Goal: Task Accomplishment & Management: Complete application form

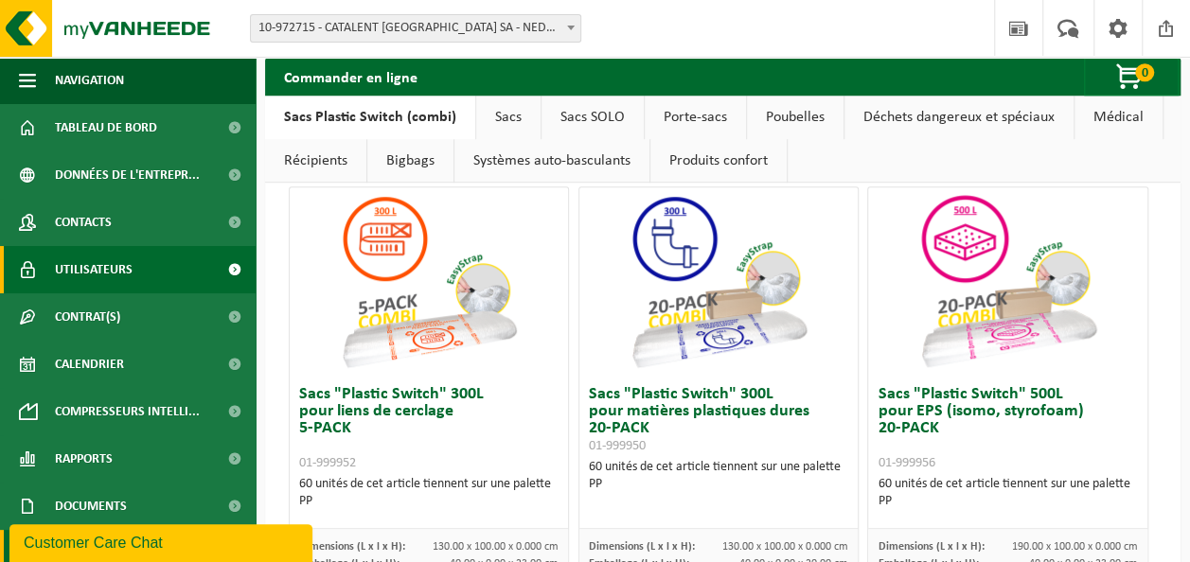
click at [77, 287] on span "Utilisateurs" at bounding box center [94, 269] width 78 height 47
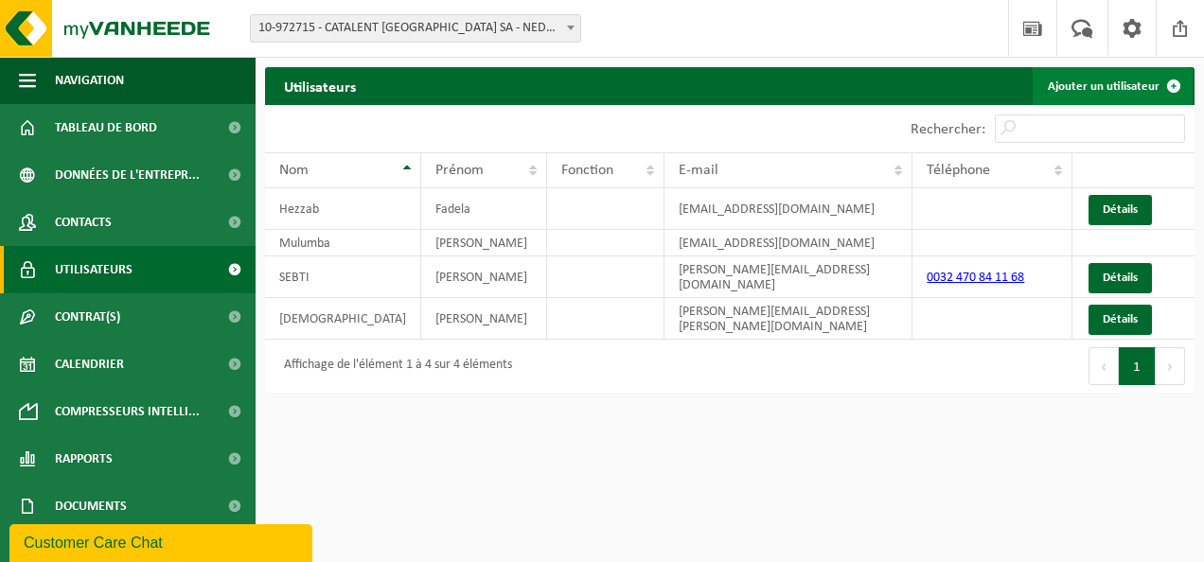
click at [1077, 70] on link "Ajouter un utilisateur" at bounding box center [1113, 86] width 160 height 38
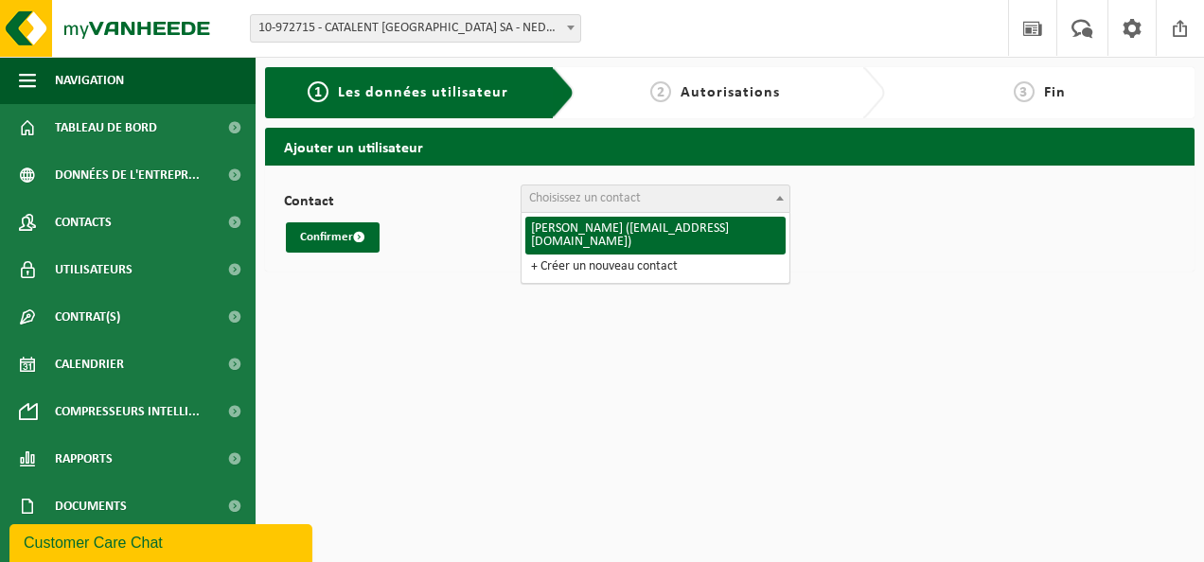
click at [641, 204] on span "Choisissez un contact" at bounding box center [585, 198] width 112 height 14
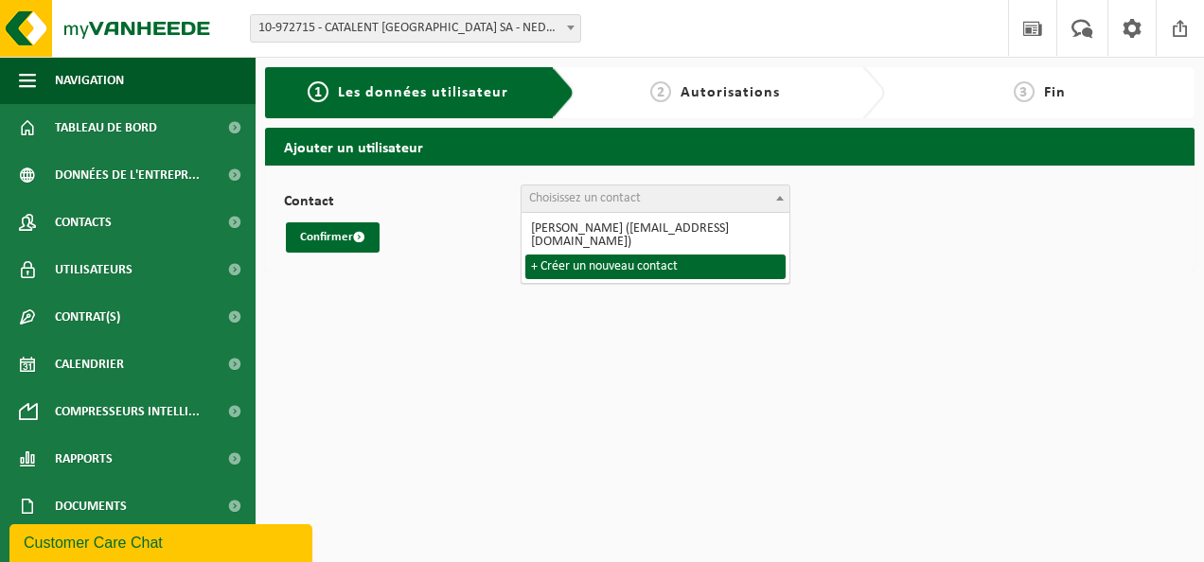
select select "0"
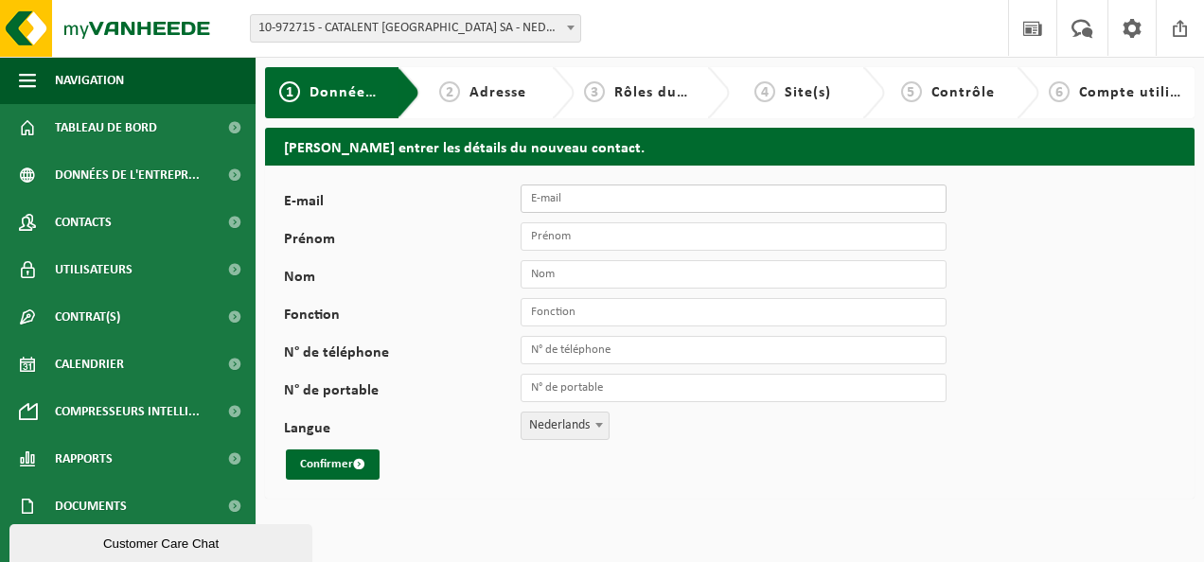
click at [596, 199] on input "E-mail" at bounding box center [734, 199] width 426 height 28
click at [674, 191] on input "E-mail" at bounding box center [734, 199] width 426 height 28
paste input "[PERSON_NAME][EMAIL_ADDRESS][DOMAIN_NAME]"
type input "[PERSON_NAME][EMAIL_ADDRESS][DOMAIN_NAME]"
click at [594, 229] on input "Prénom" at bounding box center [734, 236] width 426 height 28
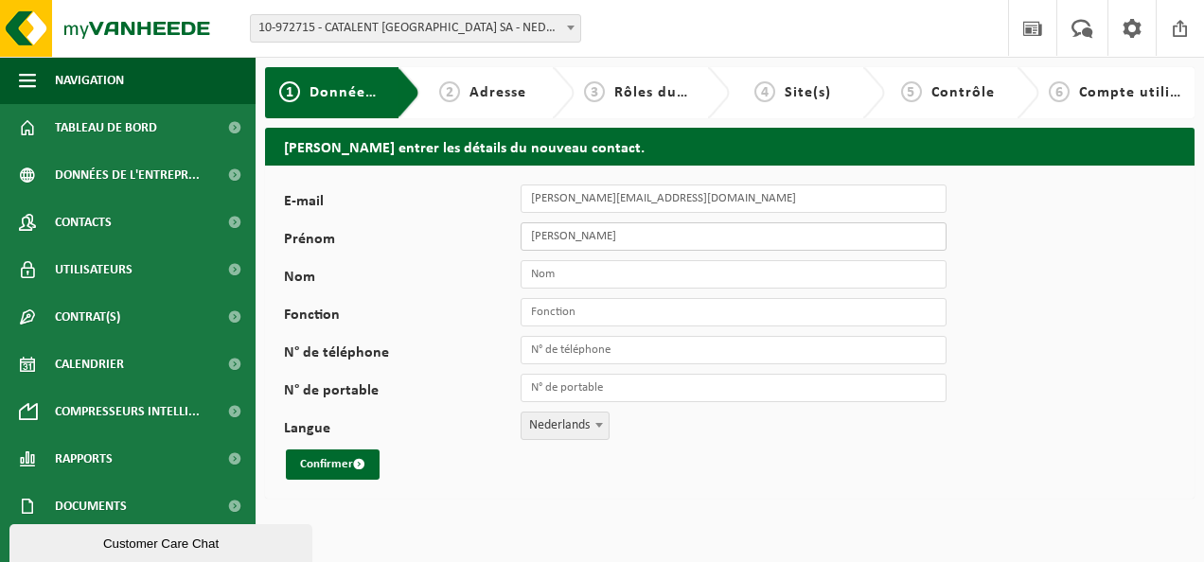
type input "Patrick"
type input "Tay"
click at [582, 316] on input "Fonction" at bounding box center [734, 312] width 426 height 28
click at [529, 310] on input "Senior" at bounding box center [734, 312] width 426 height 28
click at [655, 334] on div "E-mail patrick.tay@catalent.com Prénom Patrick Nom Tay Fonction Senior N° de té…" at bounding box center [591, 332] width 615 height 295
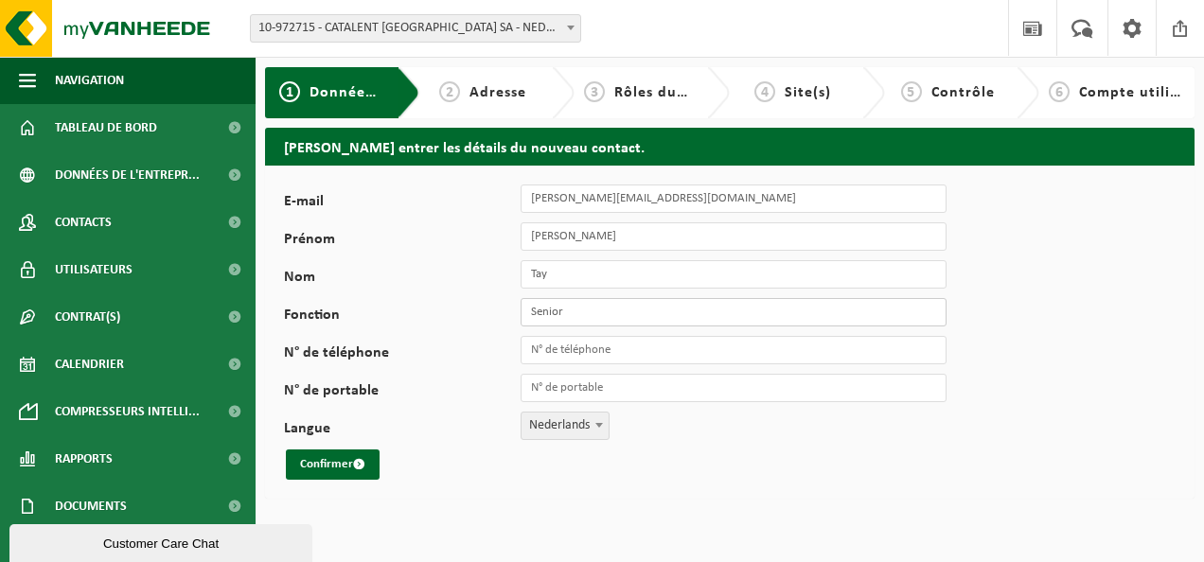
click at [658, 310] on input "Senior" at bounding box center [734, 312] width 426 height 28
type input "Senior Maintenance manager"
click at [666, 354] on input "N° de téléphone" at bounding box center [734, 350] width 426 height 28
type input "[PHONE_NUMBER]"
click at [596, 418] on span at bounding box center [599, 425] width 19 height 25
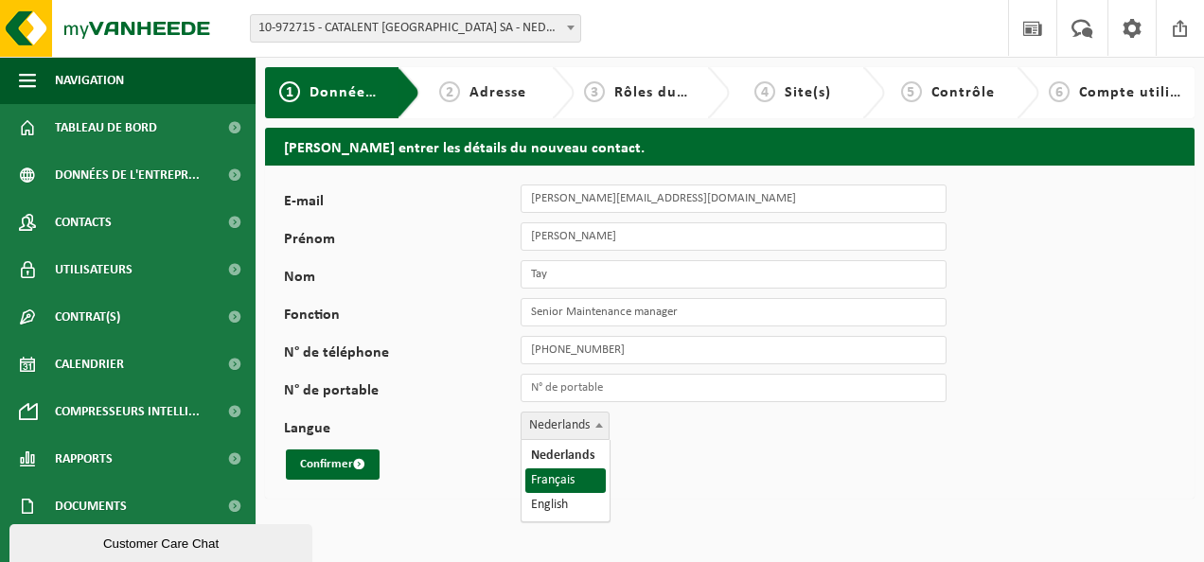
select select "1"
click at [681, 314] on input "Senior Maintenance manager" at bounding box center [734, 312] width 426 height 28
click at [676, 313] on input "Senior Maintenance manager Déchets maintenance)" at bounding box center [734, 312] width 426 height 28
click at [594, 314] on input "Senior Maintenance manager (Déchets maintenance)" at bounding box center [734, 312] width 426 height 28
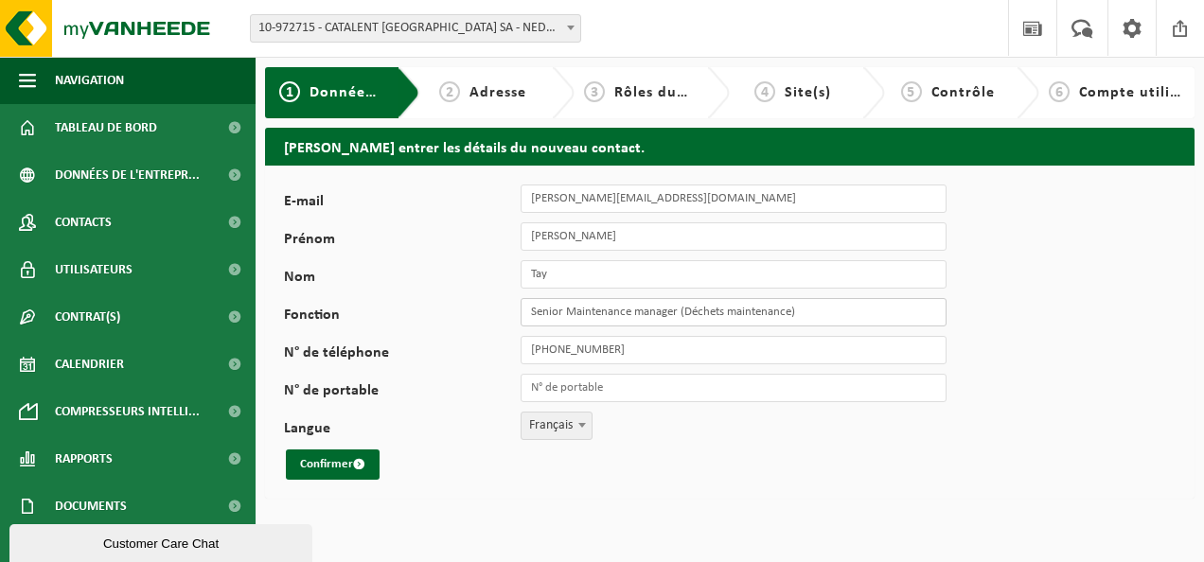
click at [594, 314] on input "Senior Maintenance manager (Déchets maintenance)" at bounding box center [734, 312] width 426 height 28
type input "Senior Maintenance manager (Déchets maintenance)"
click at [355, 465] on span "submit" at bounding box center [359, 464] width 12 height 12
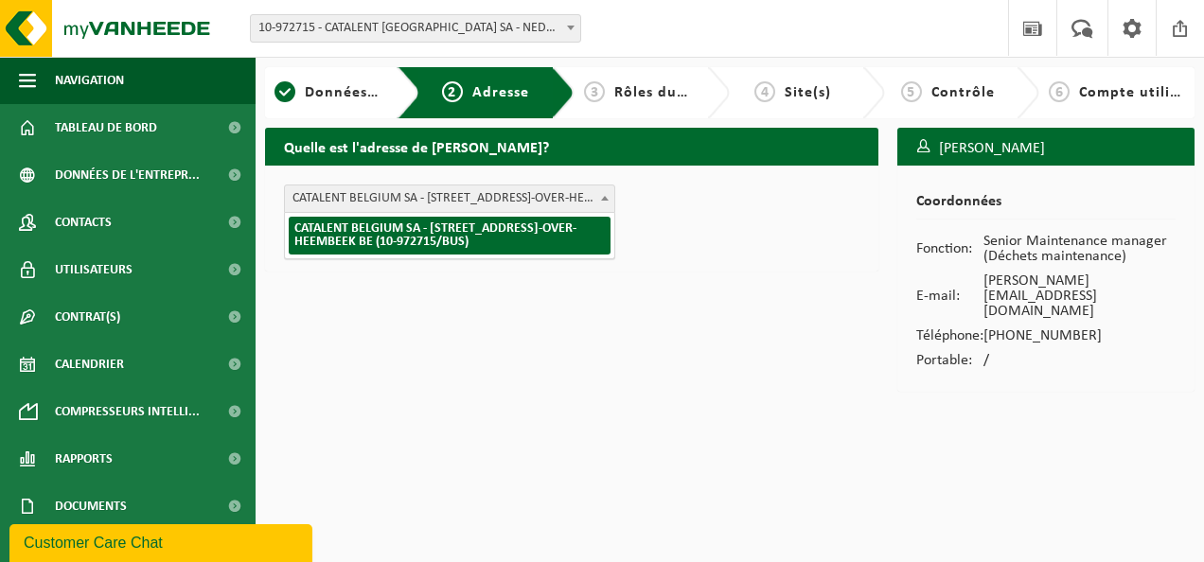
click at [440, 201] on span "CATALENT BELGIUM SA - RUE FONT SAINT LANDRY 10 , 1120 NEDER-OVER-HEEMBEEK BE (1…" at bounding box center [449, 199] width 329 height 27
click at [427, 337] on div "Quelle est l'adresse de Patrick Tay? CATALENT BELGIUM SA - RUE FONT SAINT LANDR…" at bounding box center [572, 265] width 632 height 274
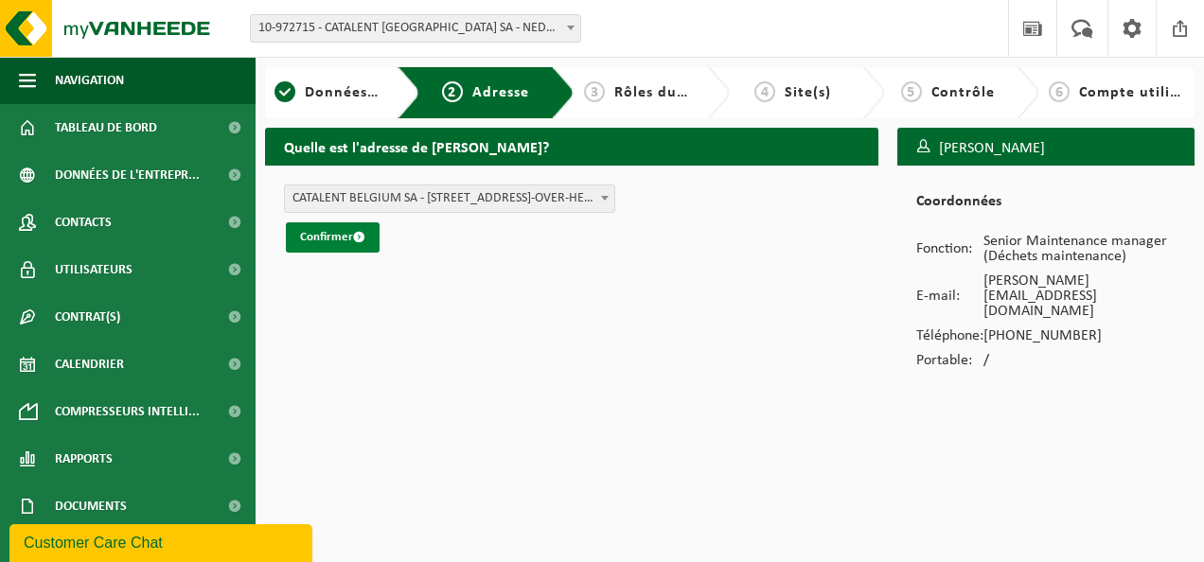
click at [351, 231] on button "Confirmer" at bounding box center [333, 237] width 94 height 30
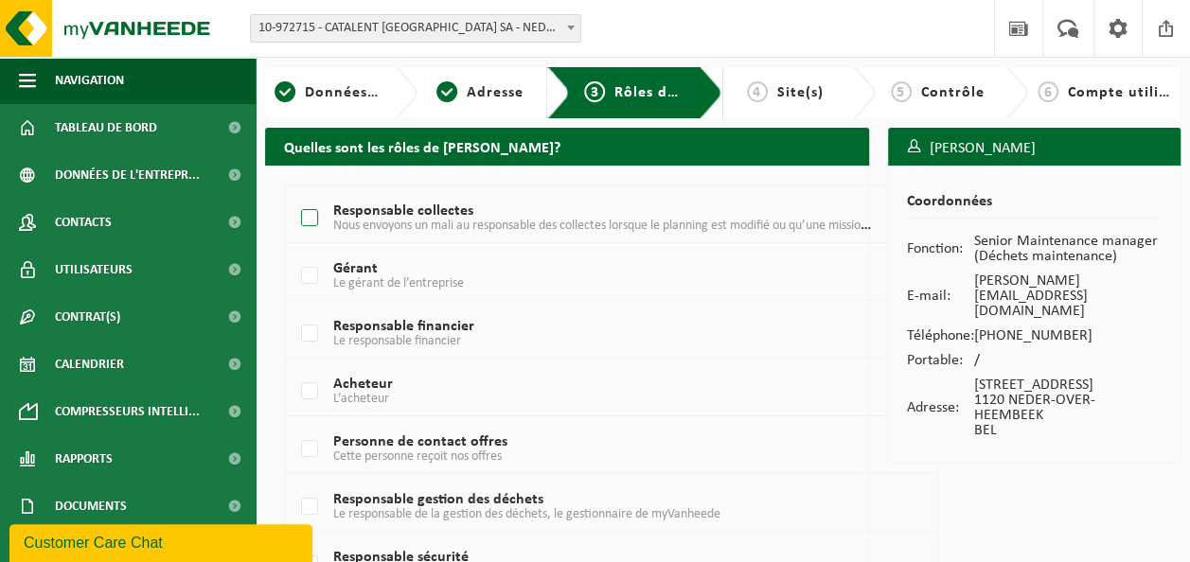
click at [371, 227] on span "Nous envoyons un mali au responsable des collectes lorsque le planning est modi…" at bounding box center [635, 225] width 605 height 15
click at [294, 195] on input "Responsable collectes Nous envoyons un mali au responsable des collectes lorsqu…" at bounding box center [293, 194] width 1 height 1
checkbox input "true"
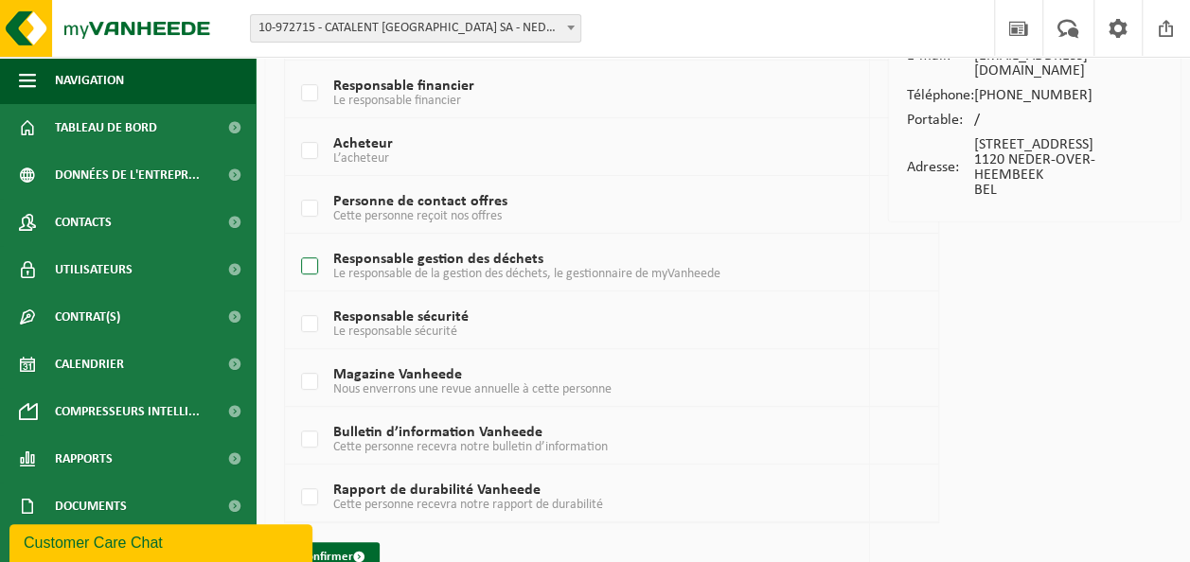
scroll to position [242, 0]
click at [355, 258] on label "Responsable gestion des déchets Le responsable de la gestion des déchets, le ge…" at bounding box center [586, 265] width 579 height 28
click at [294, 241] on input "Responsable gestion des déchets Le responsable de la gestion des déchets, le ge…" at bounding box center [293, 240] width 1 height 1
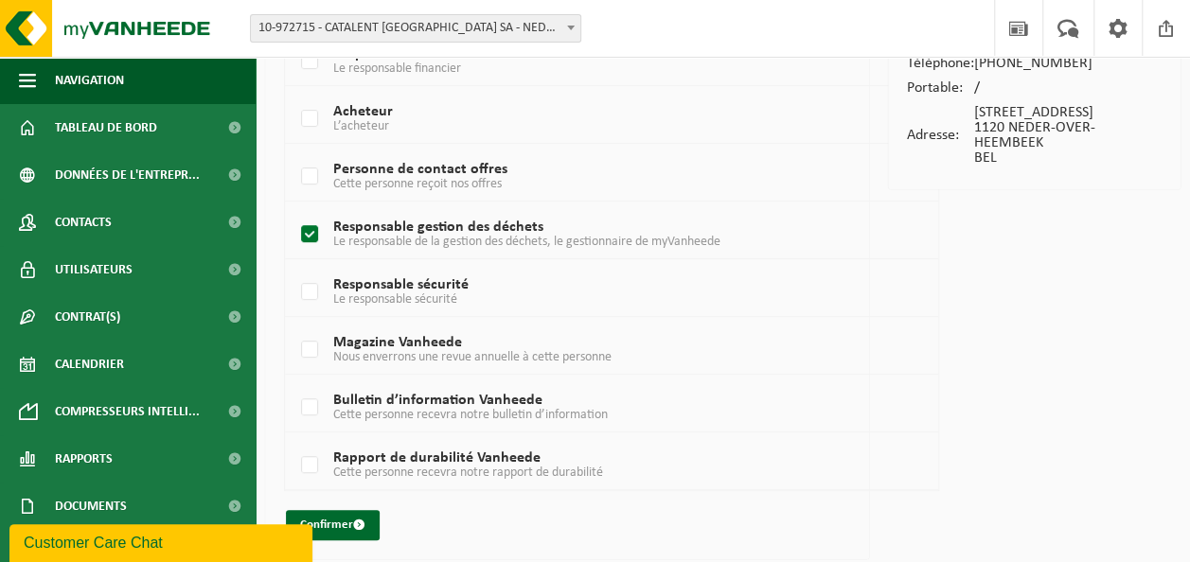
scroll to position [275, 0]
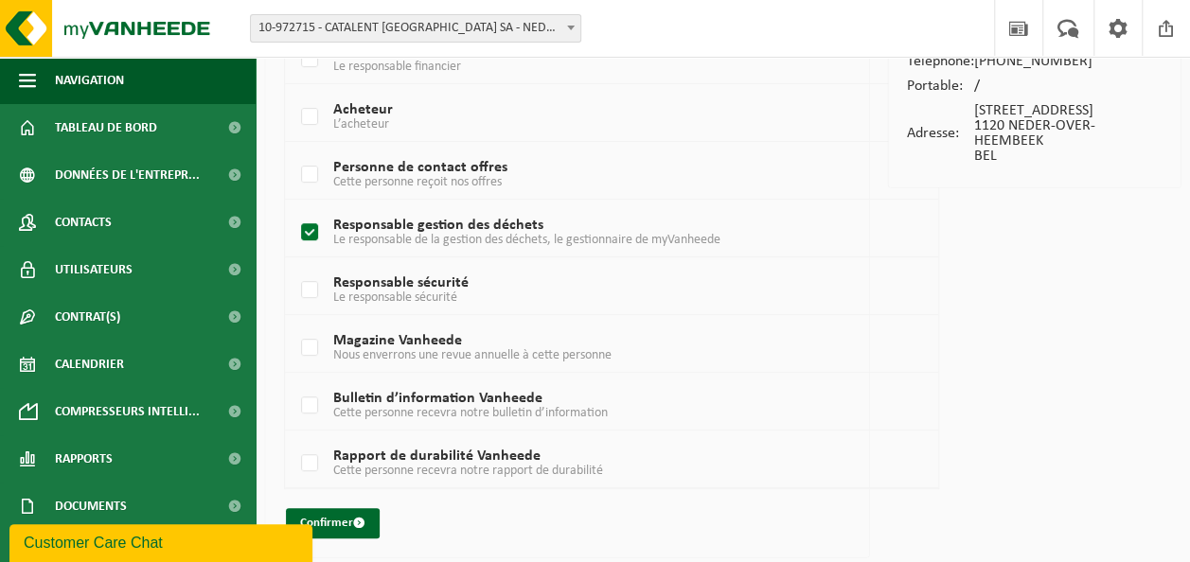
click at [343, 233] on span "Le responsable de la gestion des déchets, le gestionnaire de myVanheede" at bounding box center [526, 240] width 387 height 14
click at [294, 209] on input "Responsable gestion des déchets Le responsable de la gestion des déchets, le ge…" at bounding box center [293, 208] width 1 height 1
checkbox input "false"
click at [345, 511] on button "Confirmer" at bounding box center [333, 523] width 94 height 30
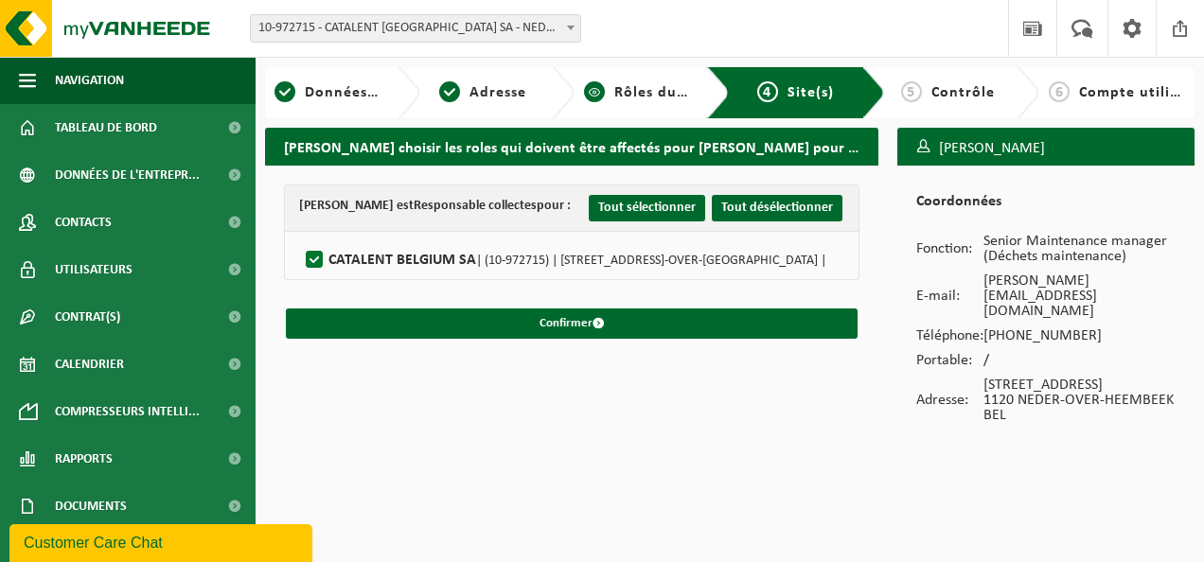
click at [655, 96] on span "Rôles du contact" at bounding box center [675, 92] width 123 height 15
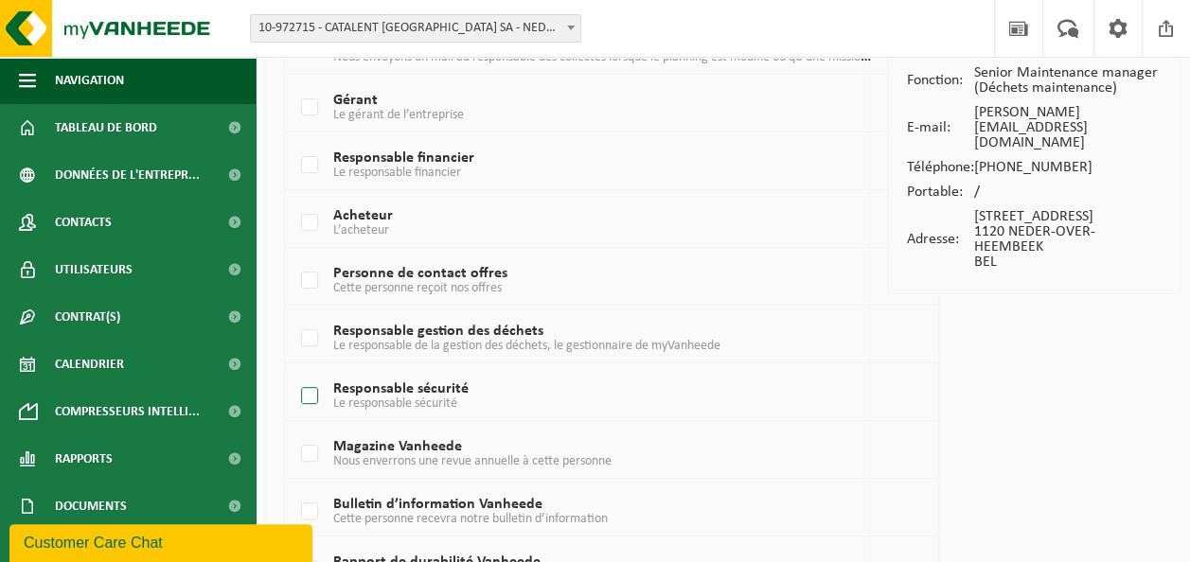
scroll to position [170, 0]
click at [475, 343] on span "Le responsable de la gestion des déchets, le gestionnaire de myVanheede" at bounding box center [526, 344] width 387 height 14
click at [294, 313] on input "Responsable gestion des déchets Le responsable de la gestion des déchets, le ge…" at bounding box center [293, 312] width 1 height 1
checkbox input "true"
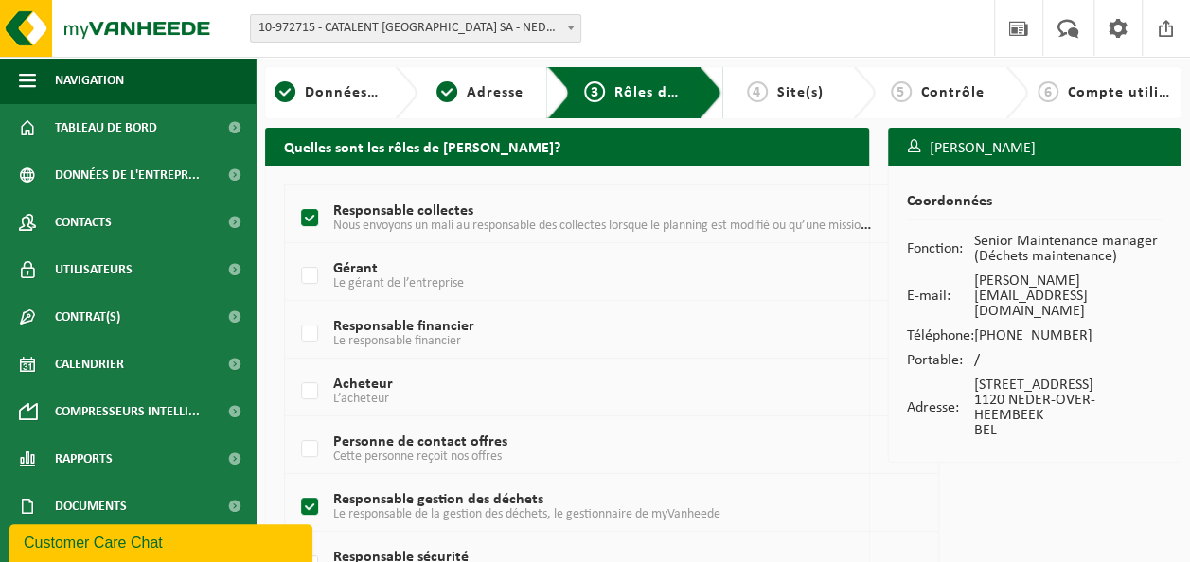
click at [392, 196] on td "Responsable collectes Nous envoyons un mali au responsable des collectes lorsqu…" at bounding box center [611, 215] width 653 height 58
click at [382, 220] on span "Nous envoyons un mali au responsable des collectes lorsque le planning est modi…" at bounding box center [635, 225] width 605 height 15
click at [294, 195] on input "Responsable collectes Nous envoyons un mali au responsable des collectes lorsqu…" at bounding box center [293, 194] width 1 height 1
checkbox input "false"
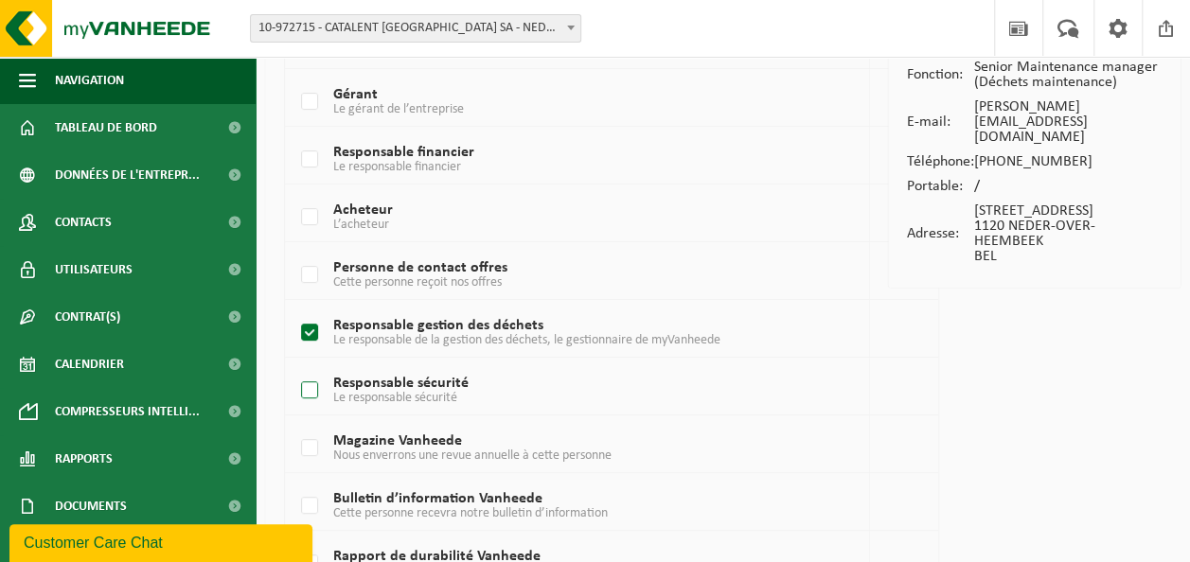
scroll to position [275, 0]
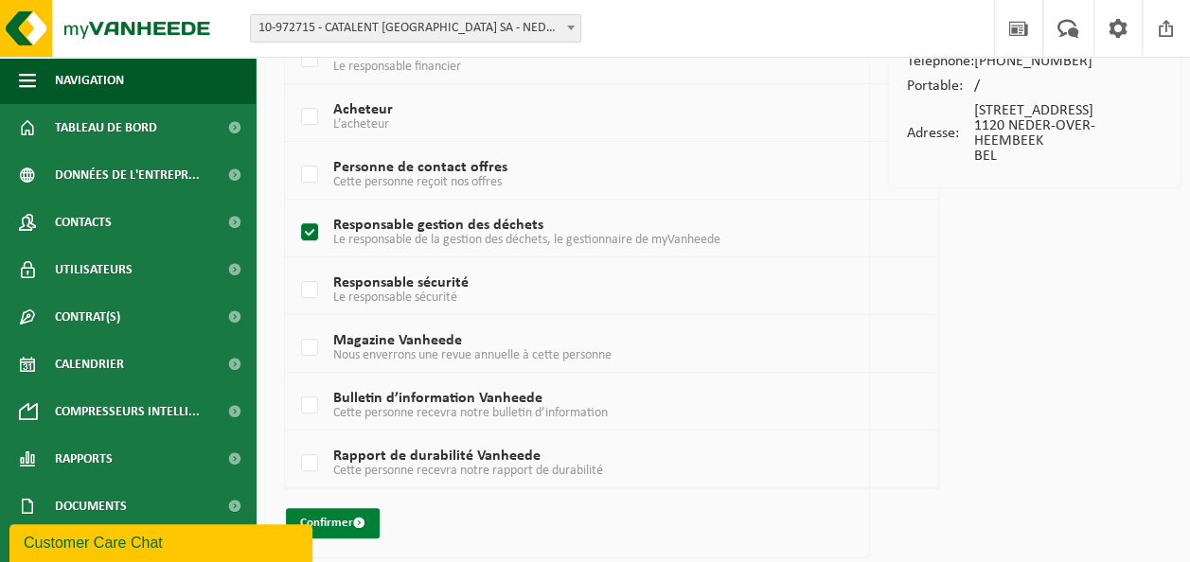
click at [340, 508] on button "Confirmer" at bounding box center [333, 523] width 94 height 30
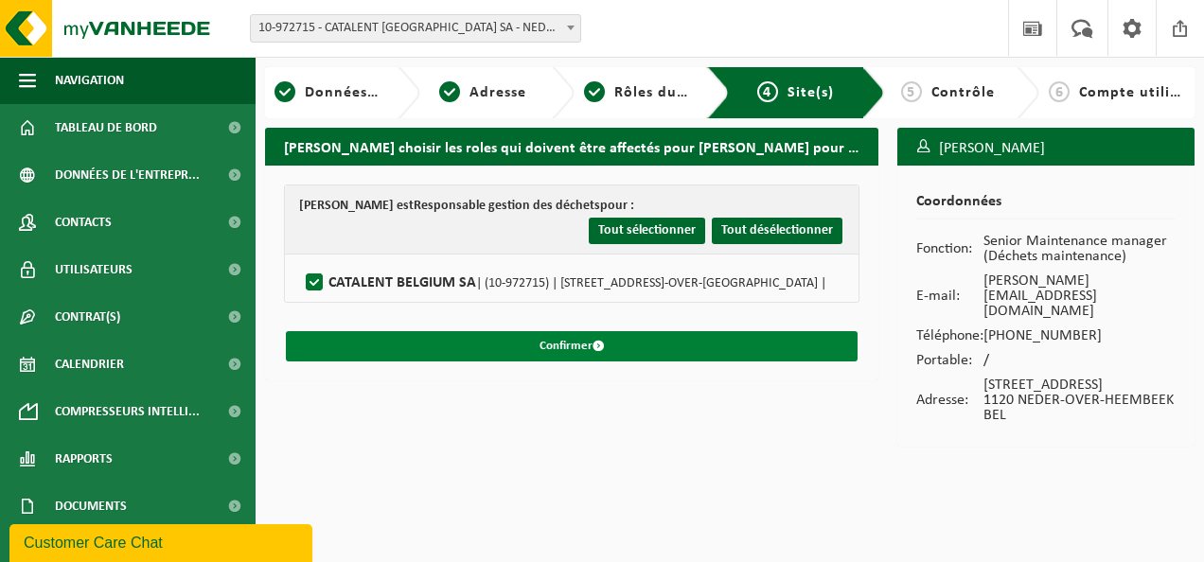
click at [653, 339] on button "Confirmer" at bounding box center [572, 346] width 572 height 30
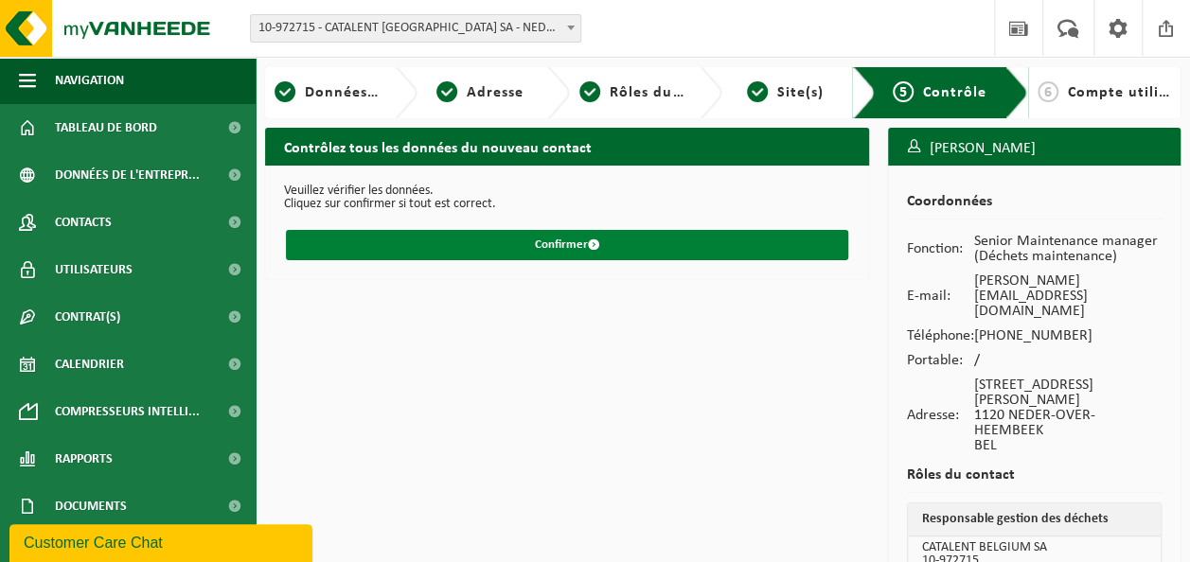
click at [590, 235] on button "Confirmer" at bounding box center [567, 245] width 562 height 30
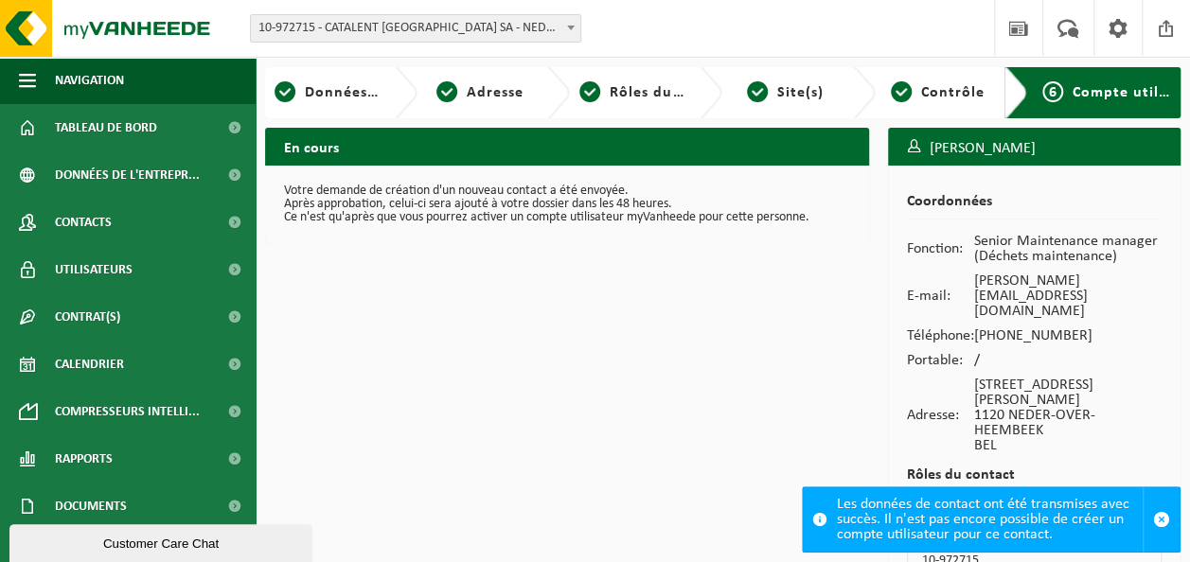
scroll to position [21, 0]
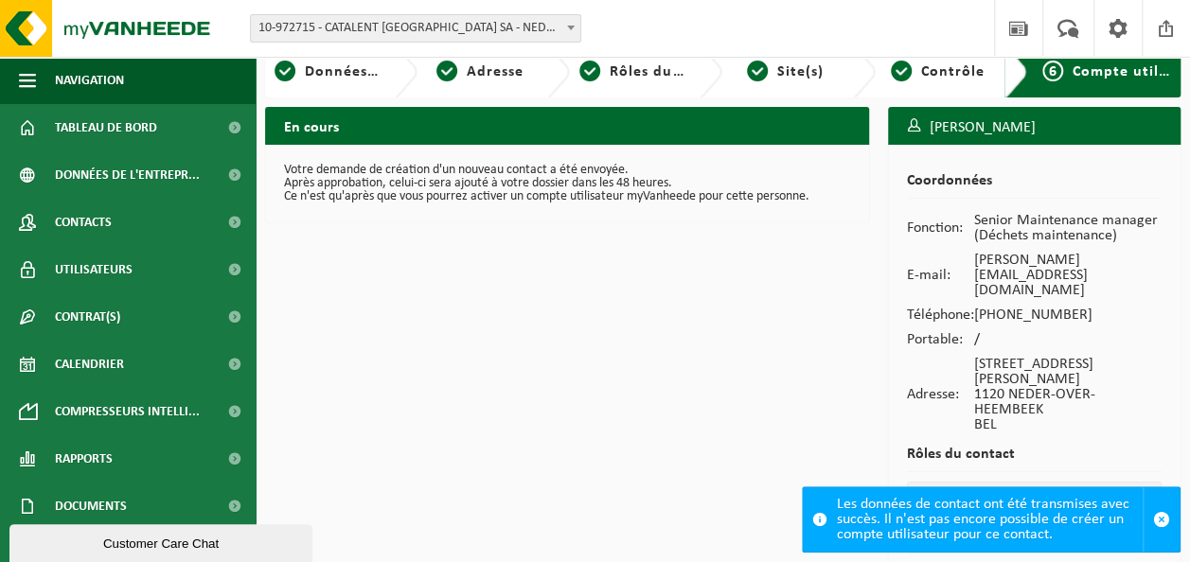
click at [911, 514] on div "Les données de contact ont été transmises avec succès. Il n'est pas encore poss…" at bounding box center [990, 520] width 306 height 64
click at [778, 296] on div "En cours Votre demande de création d'un nouveau contact a été envoyée. Après ap…" at bounding box center [567, 358] width 623 height 503
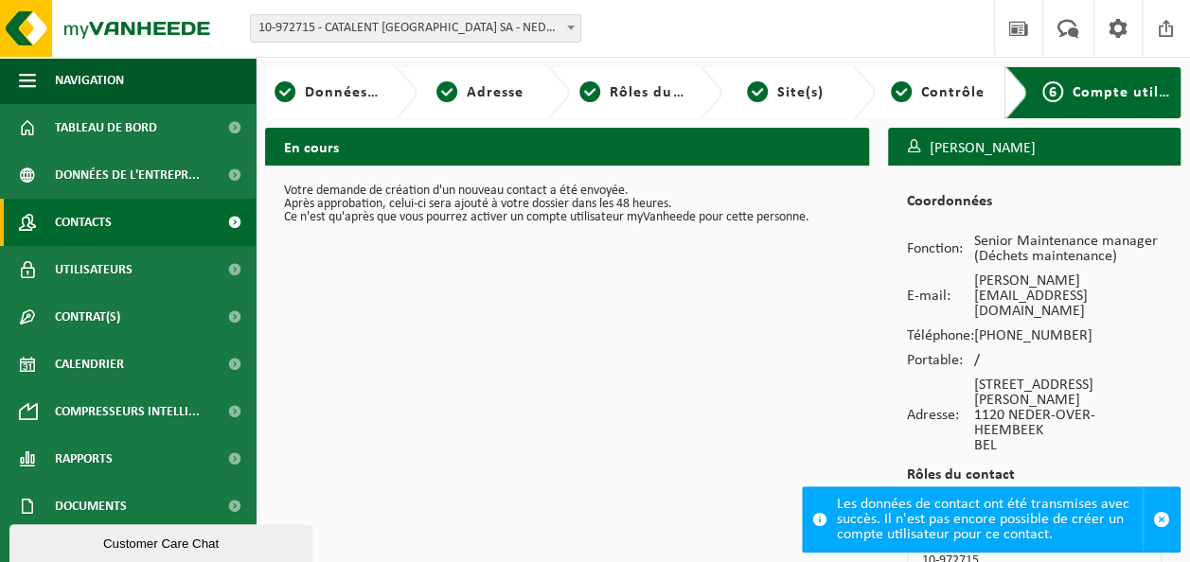
click at [45, 243] on link "Contacts" at bounding box center [128, 222] width 256 height 47
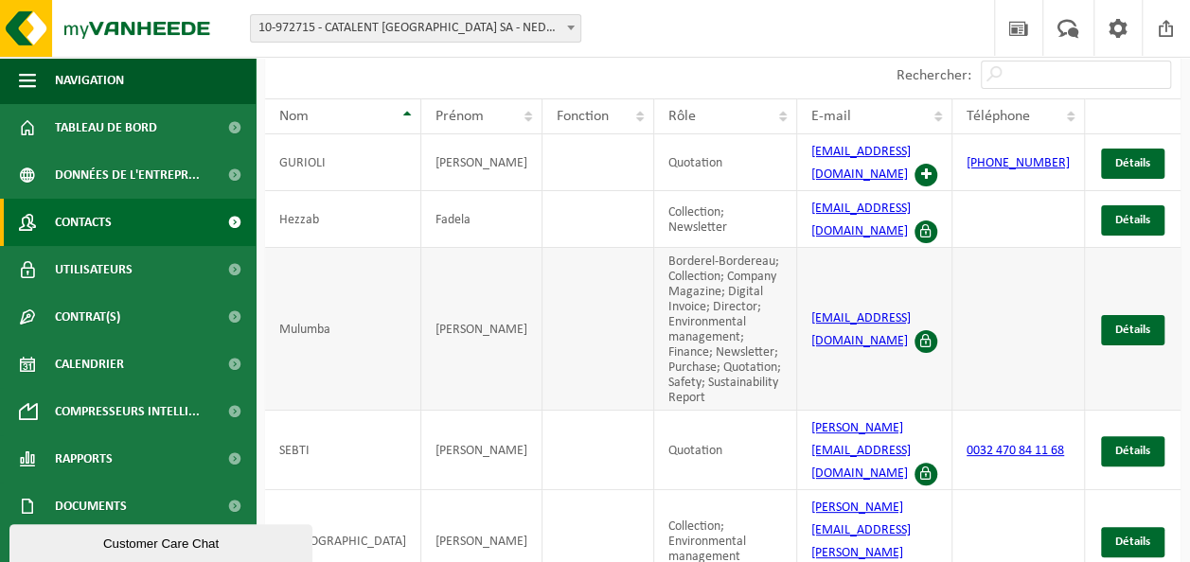
scroll to position [86, 0]
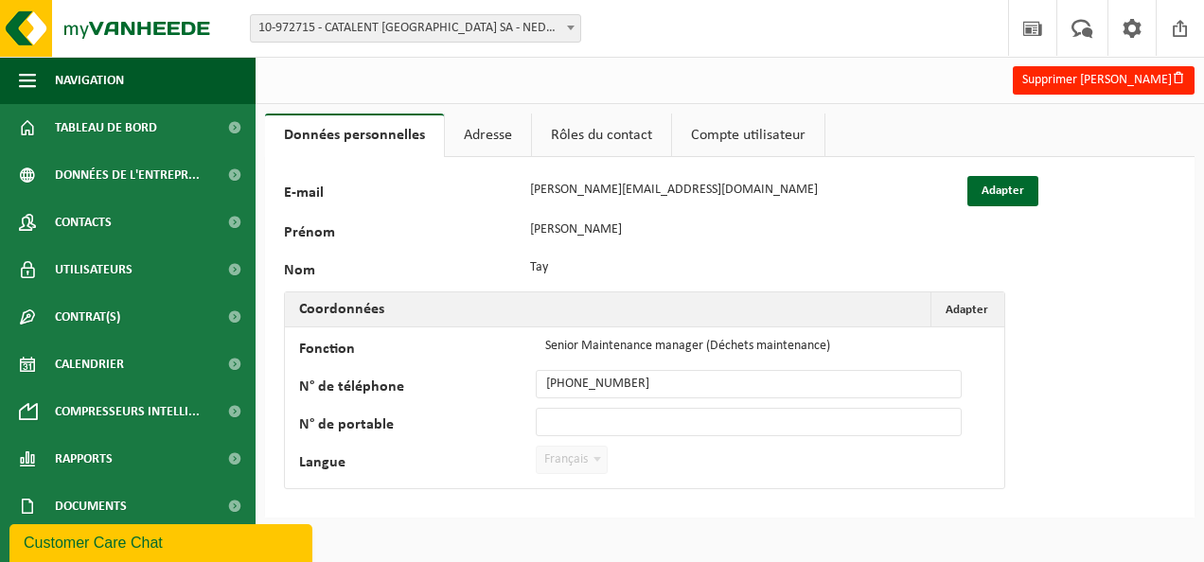
click at [613, 126] on link "Rôles du contact" at bounding box center [601, 136] width 139 height 44
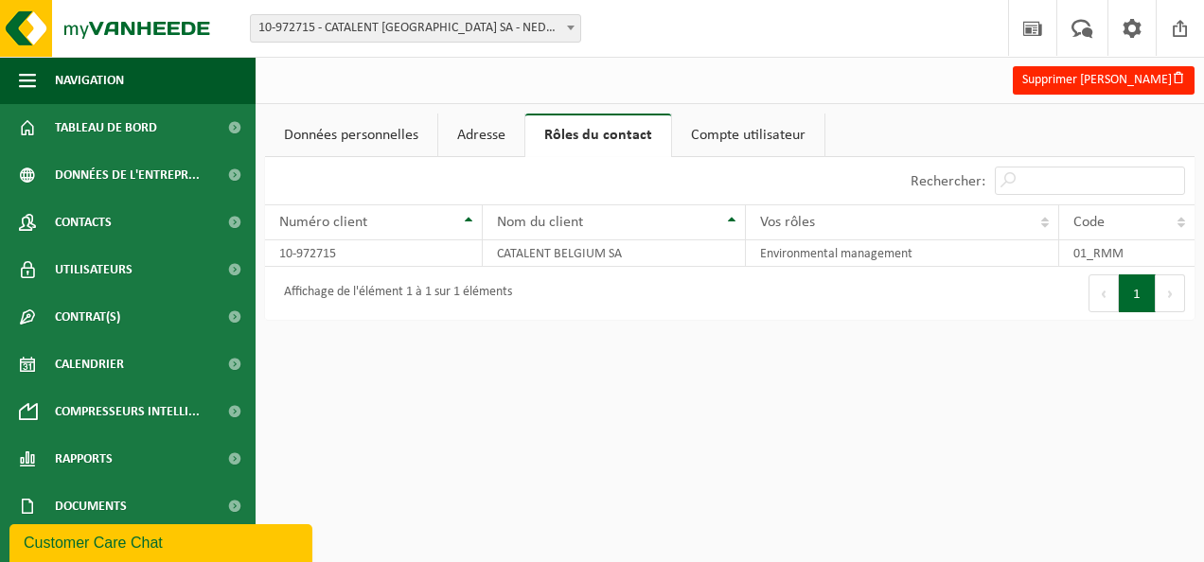
click at [485, 147] on link "Adresse" at bounding box center [481, 136] width 86 height 44
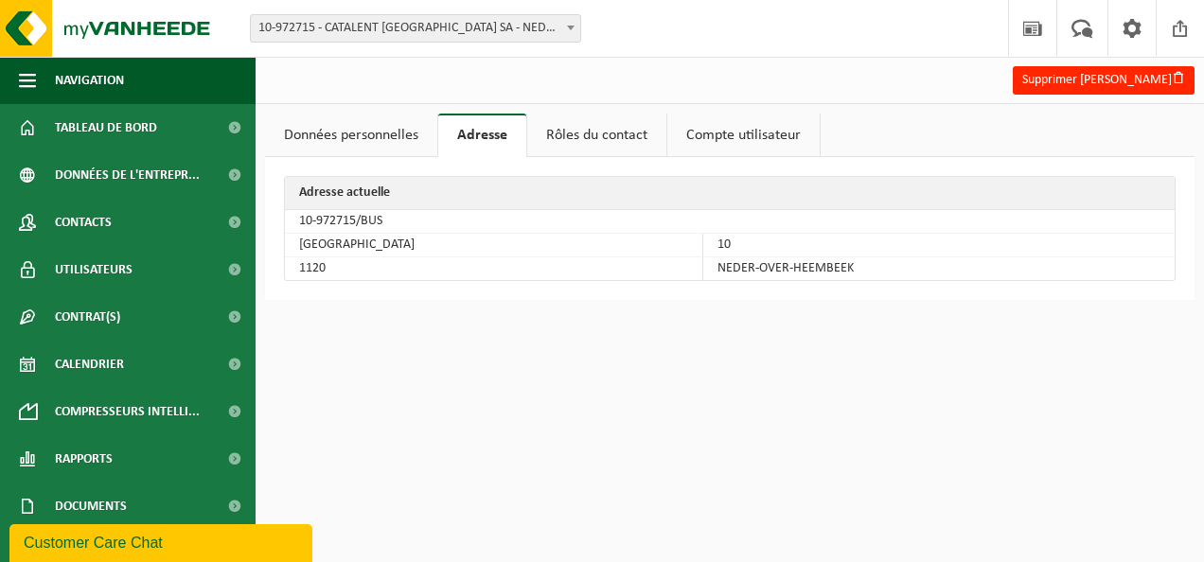
click at [358, 132] on link "Données personnelles" at bounding box center [351, 136] width 172 height 44
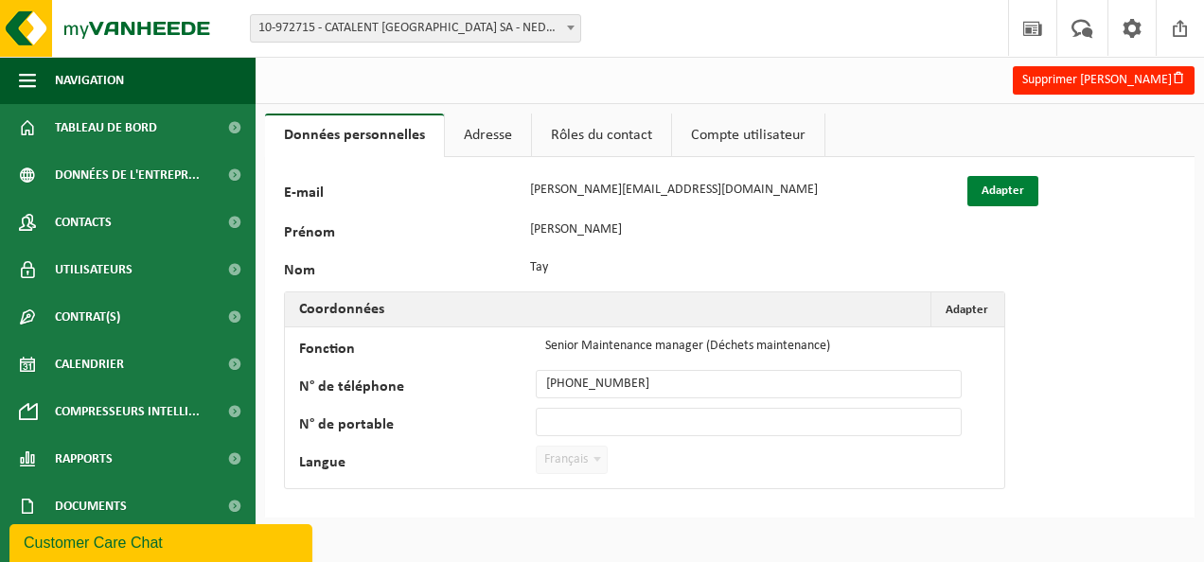
click at [994, 195] on button "Adapter" at bounding box center [1003, 191] width 71 height 30
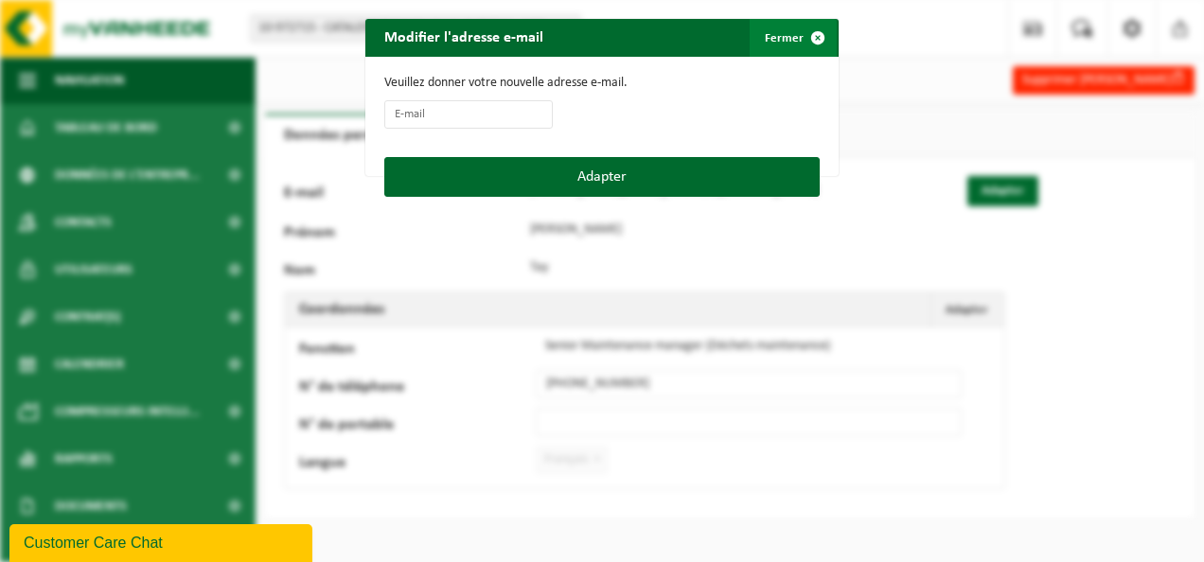
click at [808, 36] on span "button" at bounding box center [818, 38] width 38 height 38
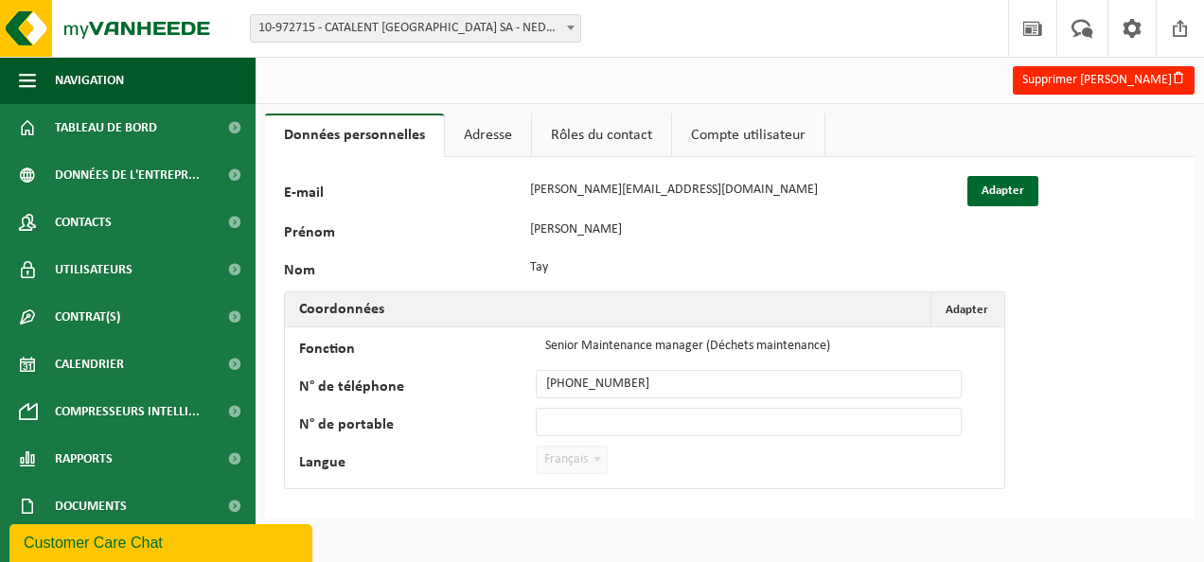
click at [652, 139] on link "Rôles du contact" at bounding box center [601, 136] width 139 height 44
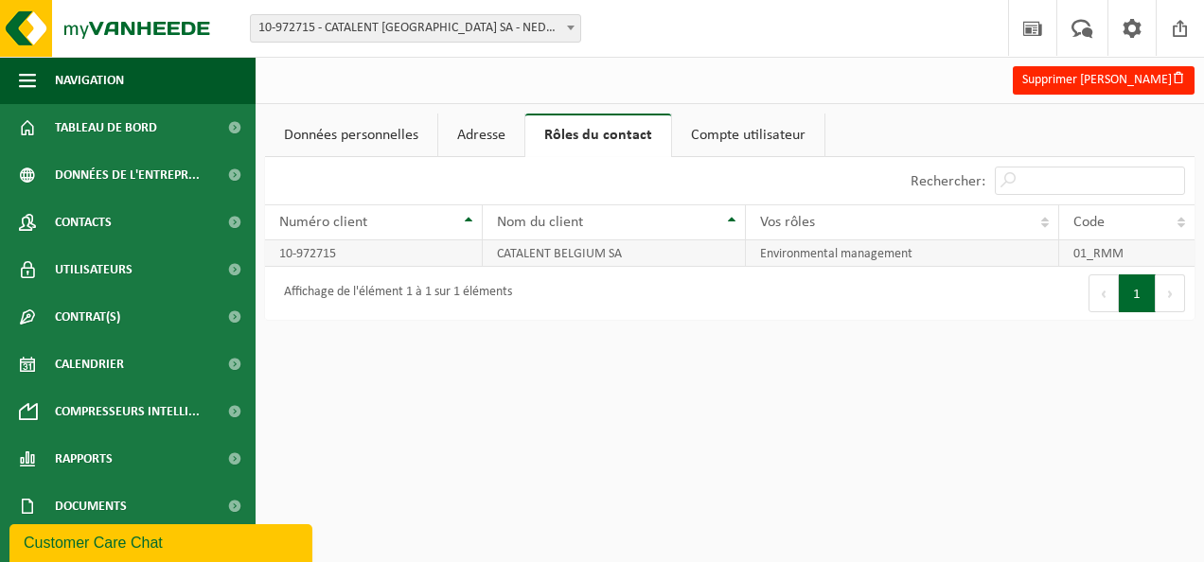
click at [873, 252] on td "Environmental management" at bounding box center [902, 253] width 313 height 27
click at [771, 252] on td "Environmental management" at bounding box center [902, 253] width 313 height 27
click at [1104, 93] on button "Supprimer Patrick Tay" at bounding box center [1104, 80] width 182 height 28
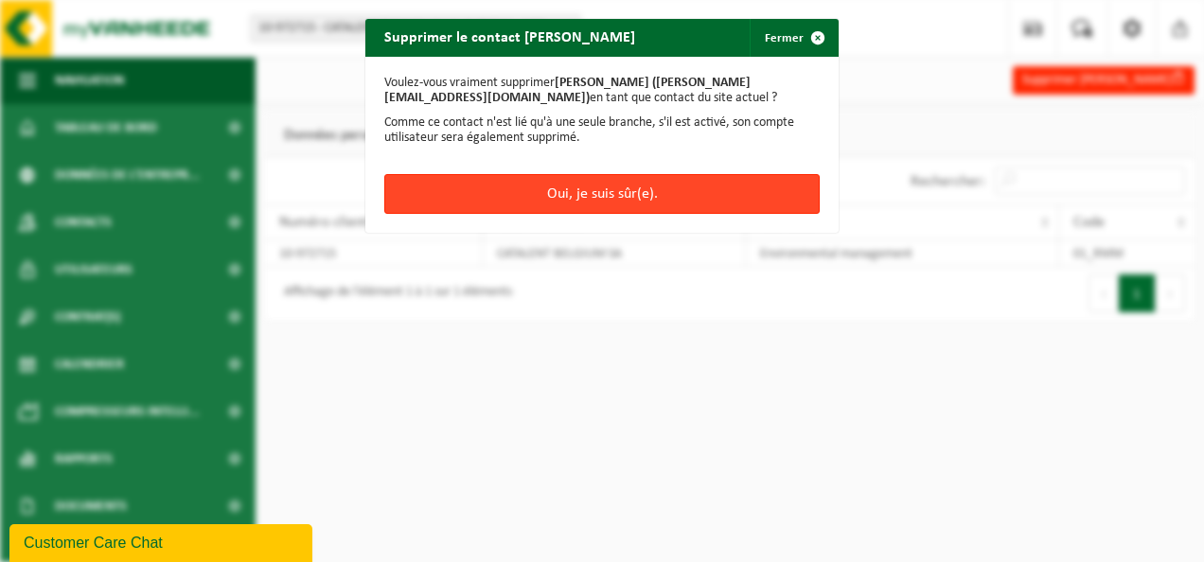
click at [659, 192] on button "Oui, je suis sûr(e)." at bounding box center [602, 194] width 436 height 40
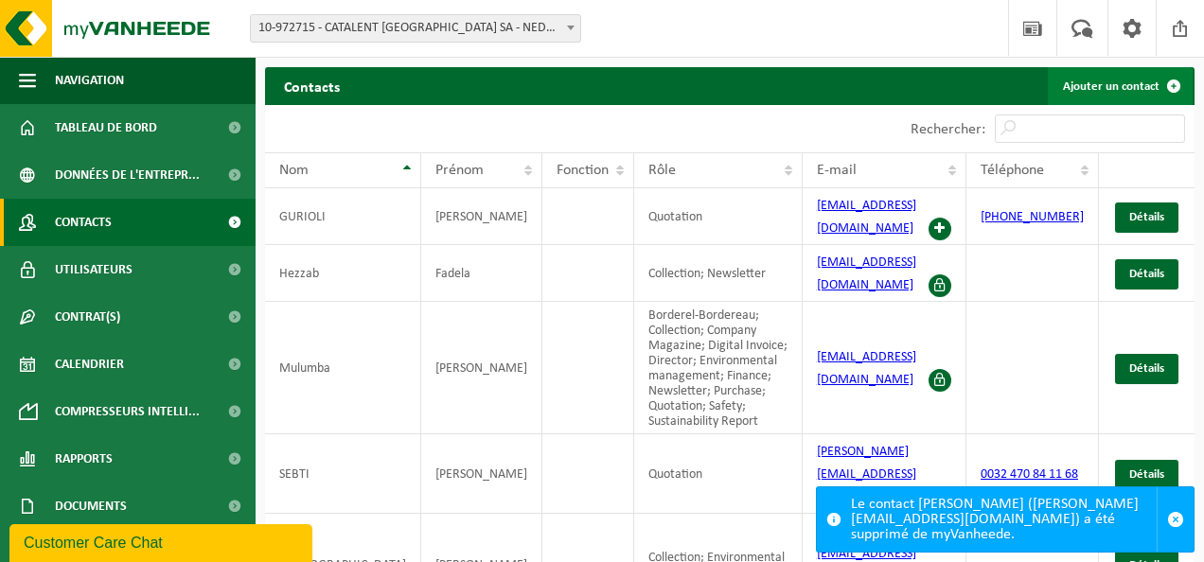
click at [1151, 81] on link "Ajouter un contact" at bounding box center [1120, 86] width 145 height 38
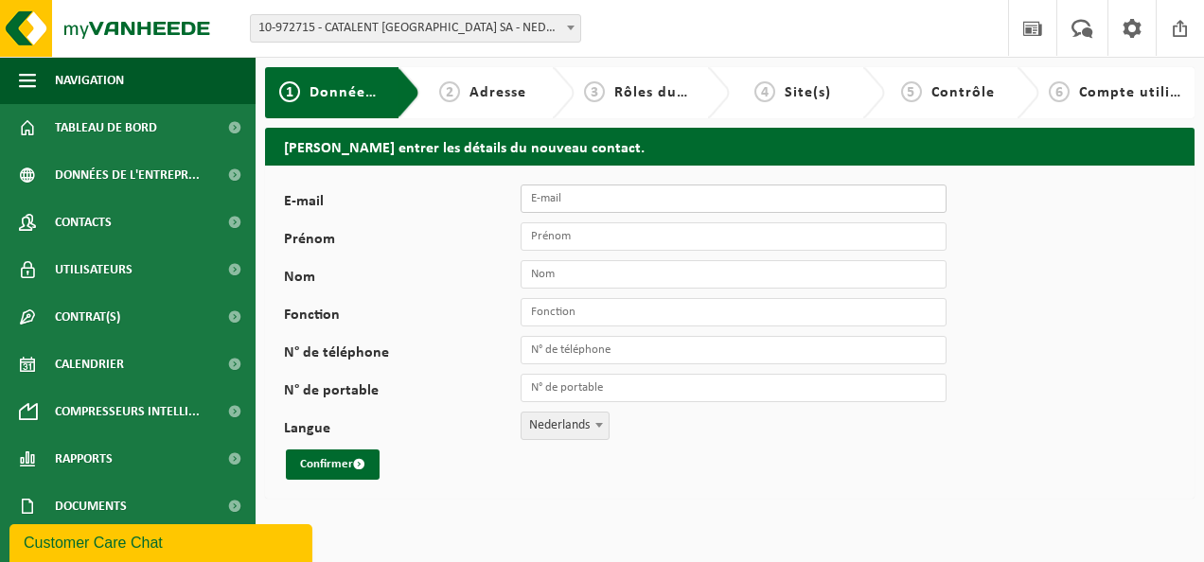
click at [649, 210] on input "E-mail" at bounding box center [734, 199] width 426 height 28
click at [707, 227] on input "Prénom" at bounding box center [734, 236] width 426 height 28
click at [695, 201] on input "E-mail" at bounding box center [734, 199] width 426 height 28
paste input "[PERSON_NAME][EMAIL_ADDRESS][DOMAIN_NAME]"
type input "[PERSON_NAME][EMAIL_ADDRESS][DOMAIN_NAME]"
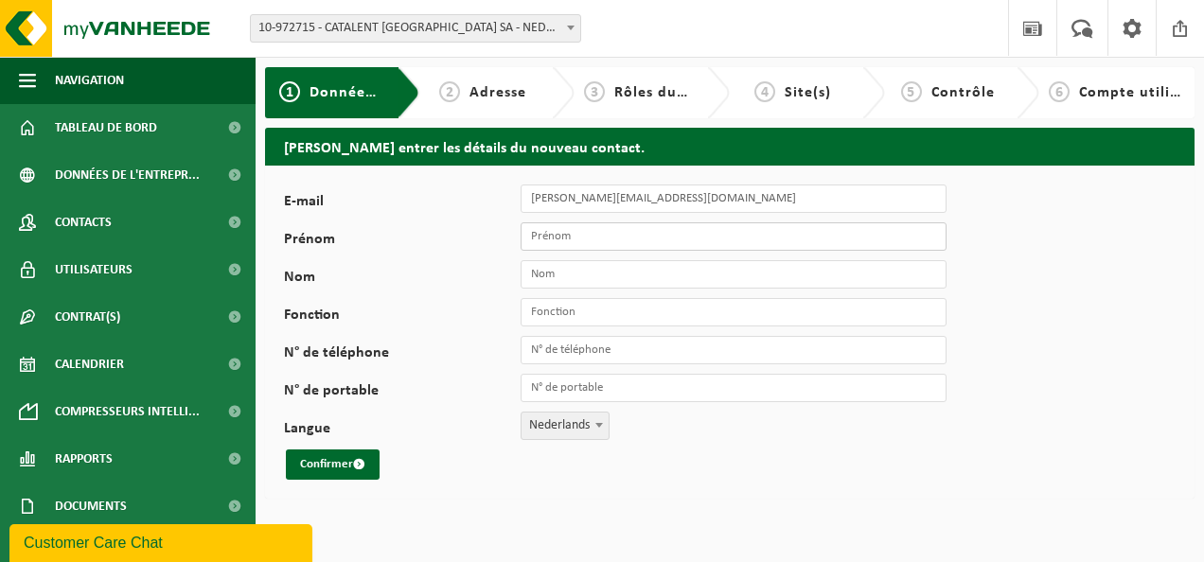
click at [686, 234] on input "Prénom" at bounding box center [734, 236] width 426 height 28
type input "[PERSON_NAME]"
type input "R"
type input "t"
type input "Tay"
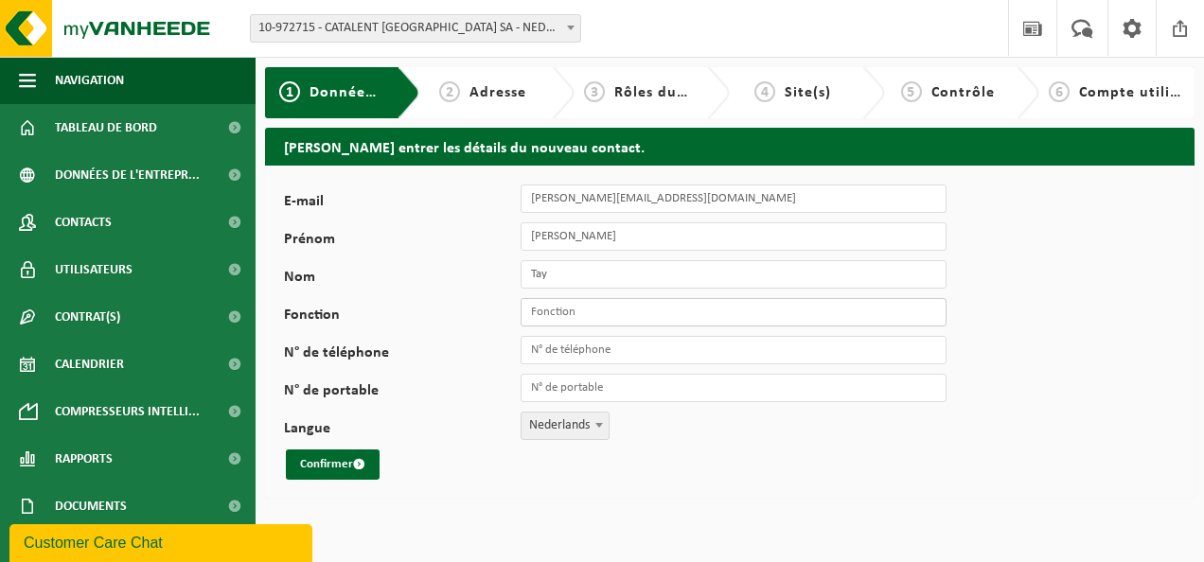
click at [663, 299] on input "Fonction" at bounding box center [734, 312] width 426 height 28
click at [533, 306] on input "Manager Maintenance" at bounding box center [734, 312] width 426 height 28
type input "Senior Manager Maintenance"
click at [623, 385] on input "N° de portable" at bounding box center [734, 388] width 426 height 28
paste input "+32 (4) 74988782"
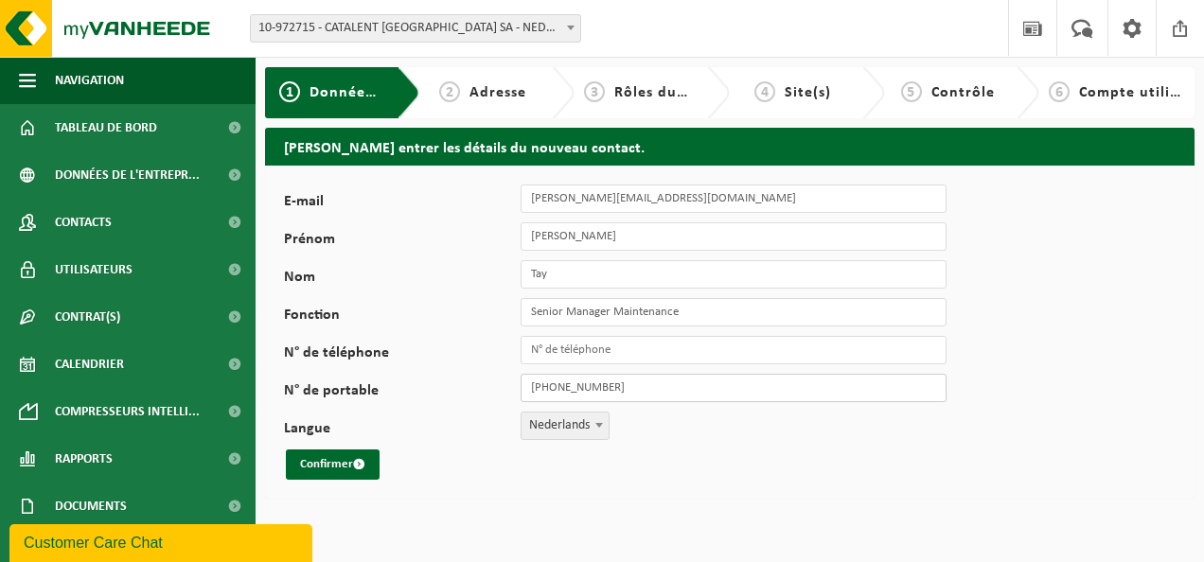
type input "+32 474 98 87 82"
click at [591, 429] on span at bounding box center [599, 425] width 19 height 25
select select "1"
click at [360, 465] on span "submit" at bounding box center [359, 464] width 12 height 12
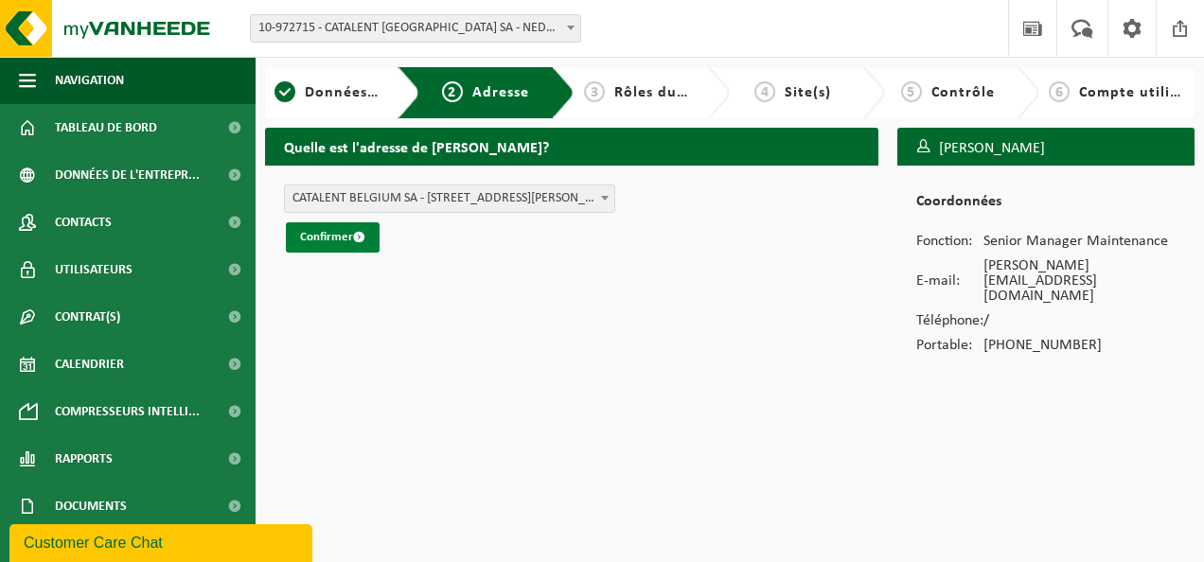
click at [361, 247] on button "Confirmer" at bounding box center [333, 237] width 94 height 30
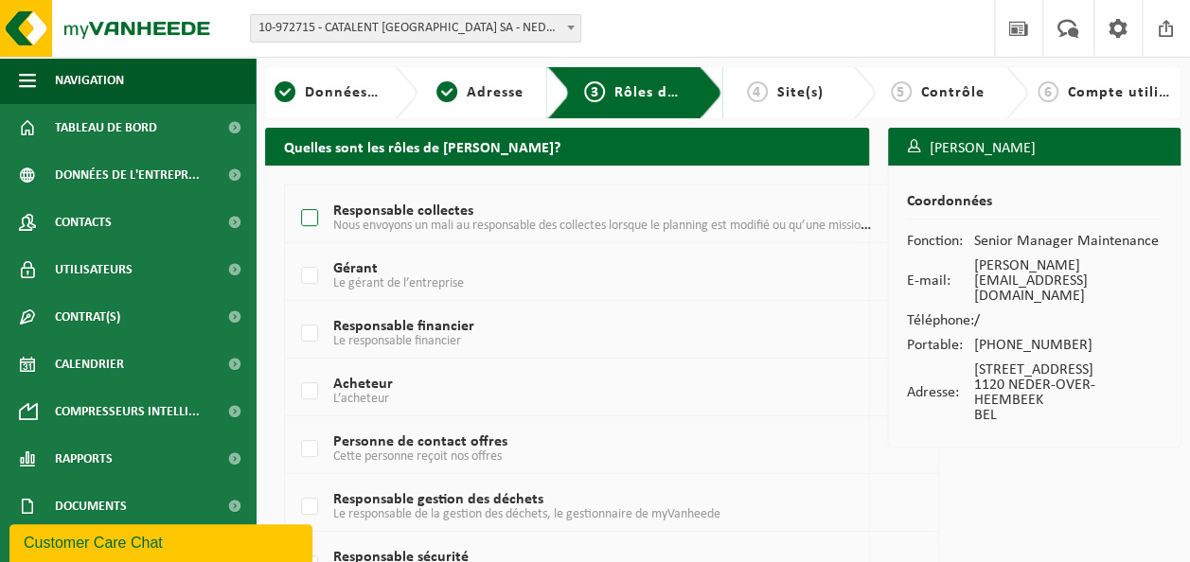
click at [372, 206] on label "Responsable collectes Nous envoyons un mali au responsable des collectes lorsqu…" at bounding box center [586, 218] width 579 height 28
click at [294, 195] on input "Responsable collectes Nous envoyons un mali au responsable des collectes lorsqu…" at bounding box center [293, 194] width 1 height 1
checkbox input "true"
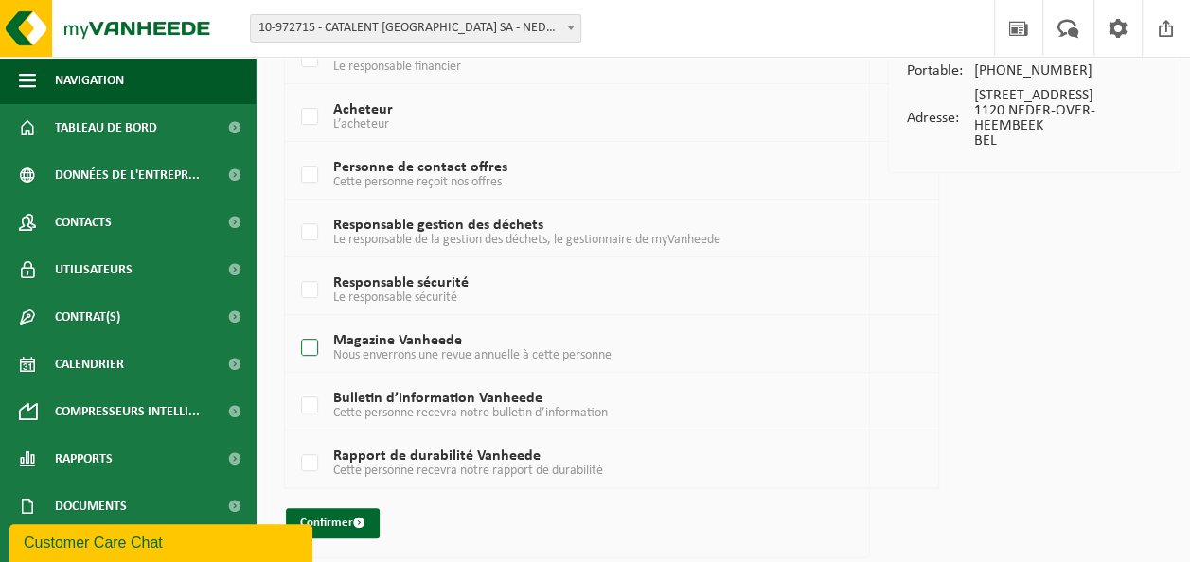
scroll to position [242, 0]
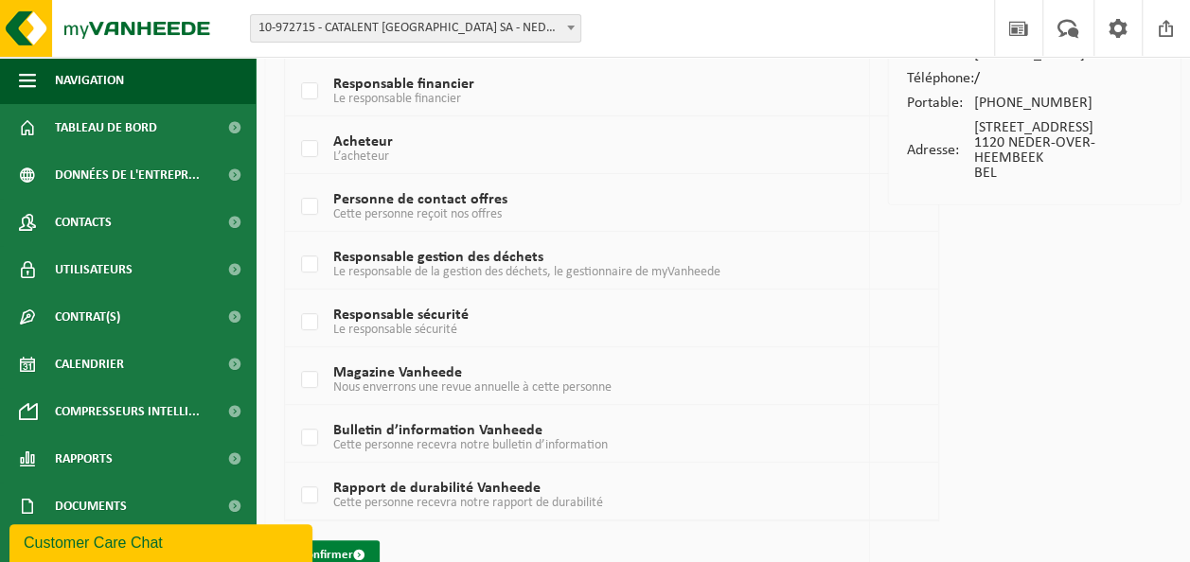
click at [347, 541] on button "Confirmer" at bounding box center [333, 556] width 94 height 30
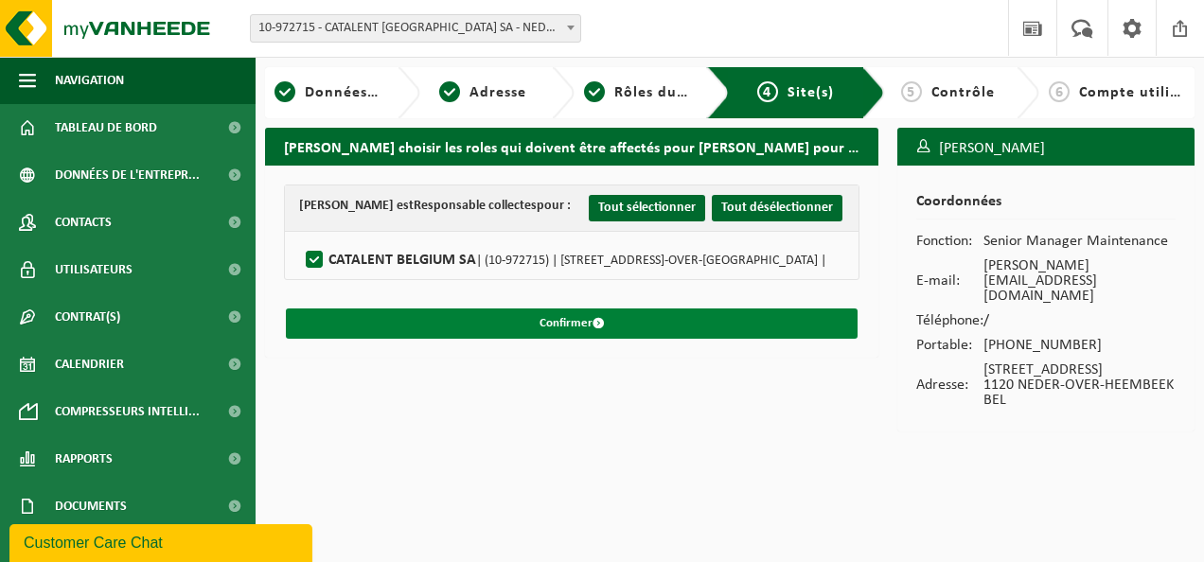
click at [630, 318] on button "Confirmer" at bounding box center [572, 324] width 572 height 30
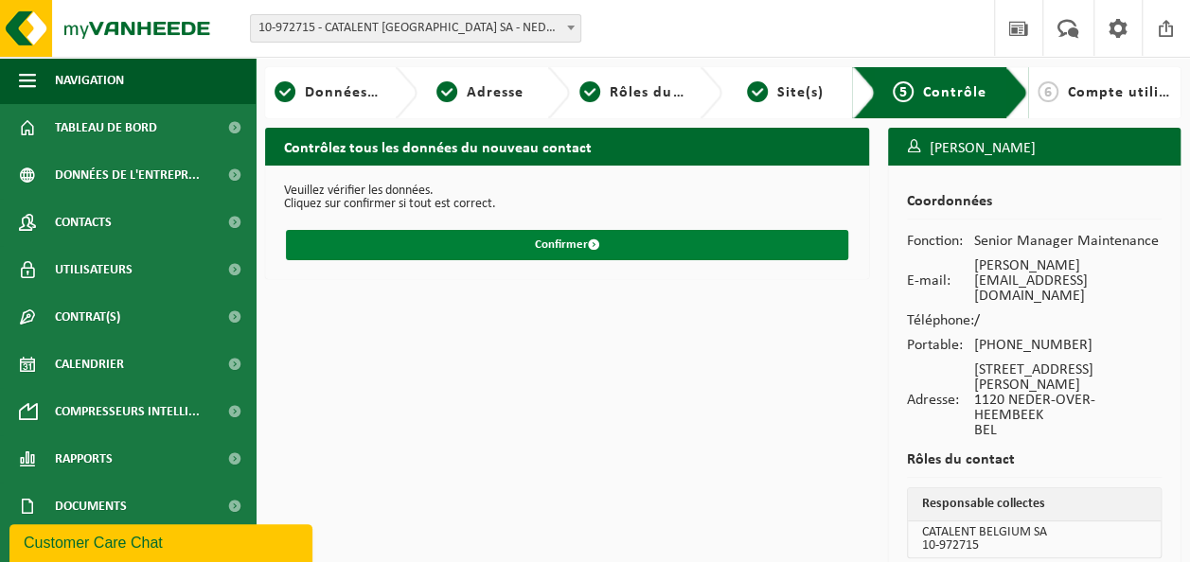
click at [599, 239] on button "Confirmer" at bounding box center [567, 245] width 562 height 30
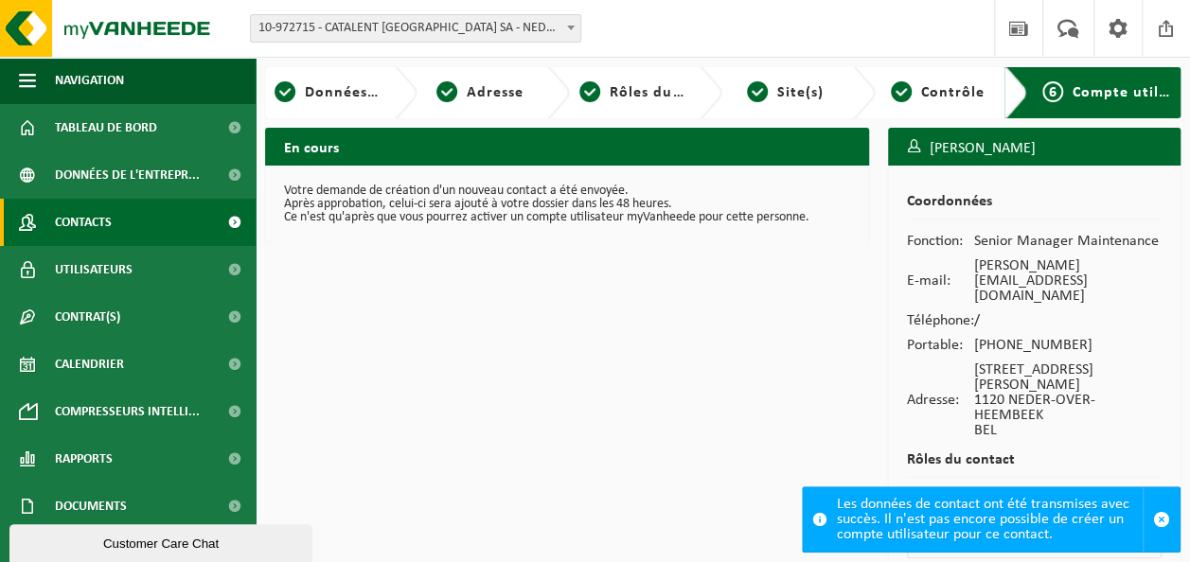
click at [97, 221] on span "Contacts" at bounding box center [83, 222] width 57 height 47
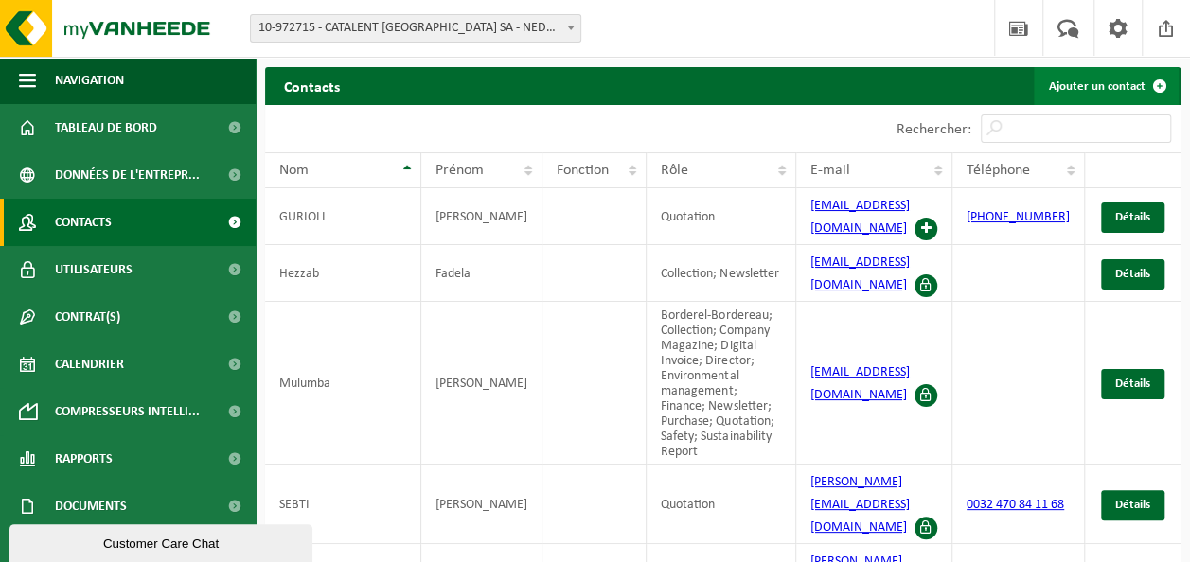
click at [1090, 85] on link "Ajouter un contact" at bounding box center [1106, 86] width 145 height 38
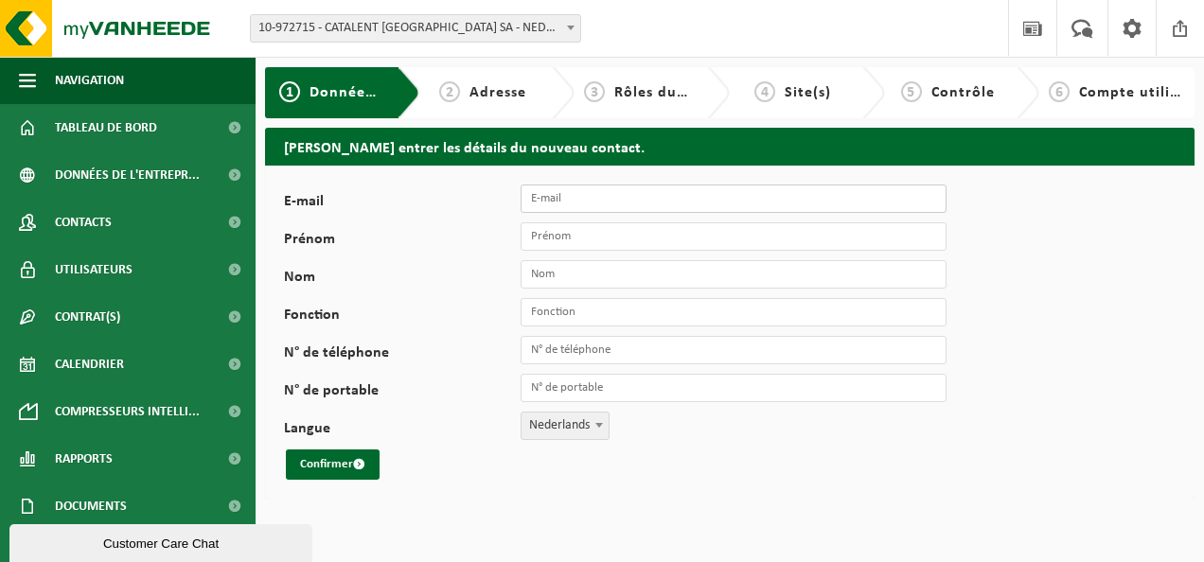
click at [583, 207] on input "E-mail" at bounding box center [734, 199] width 426 height 28
paste input "[PERSON_NAME][EMAIL_ADDRESS][DOMAIN_NAME]"
type input "[PERSON_NAME][EMAIL_ADDRESS][DOMAIN_NAME]"
click at [581, 237] on input "Prénom" at bounding box center [734, 236] width 426 height 28
type input "[PERSON_NAME]"
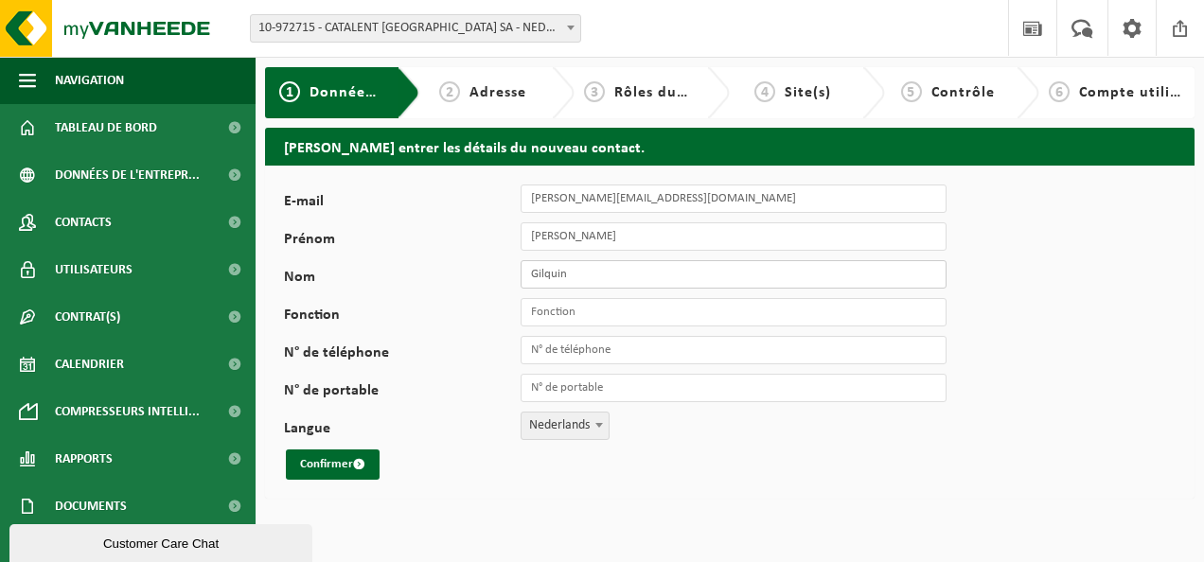
type input "Gilquin"
type input "Maintenance Support Technician"
click at [699, 367] on div "E-mail [PERSON_NAME][EMAIL_ADDRESS][DOMAIN_NAME] Prénom [PERSON_NAME] Fonction …" at bounding box center [591, 332] width 615 height 295
click at [695, 379] on input "N° de portable" at bounding box center [734, 388] width 426 height 28
paste input "[PHONE_NUMBER]"
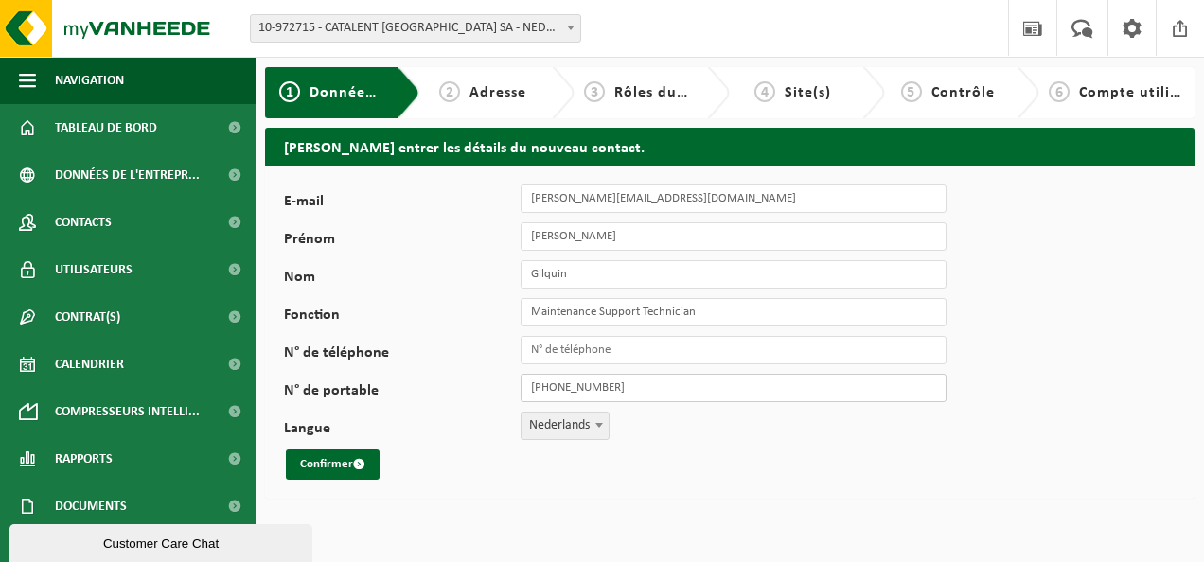
type input "[PHONE_NUMBER]"
click at [582, 439] on span "Nederlands" at bounding box center [565, 426] width 89 height 28
select select "1"
click at [347, 454] on button "Confirmer" at bounding box center [333, 465] width 94 height 30
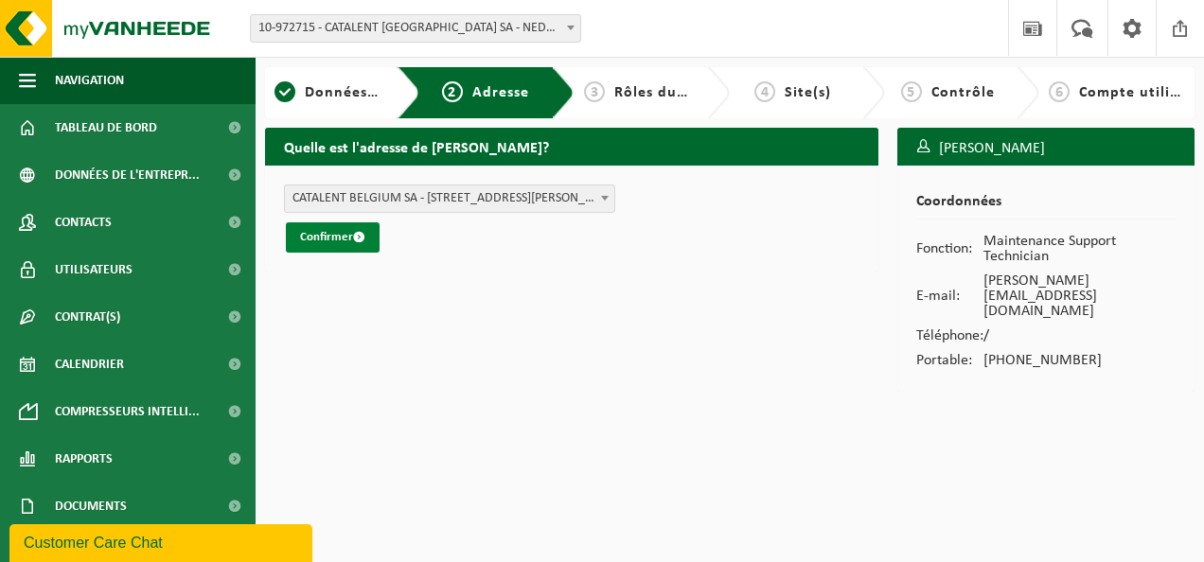
click at [334, 251] on button "Confirmer" at bounding box center [333, 237] width 94 height 30
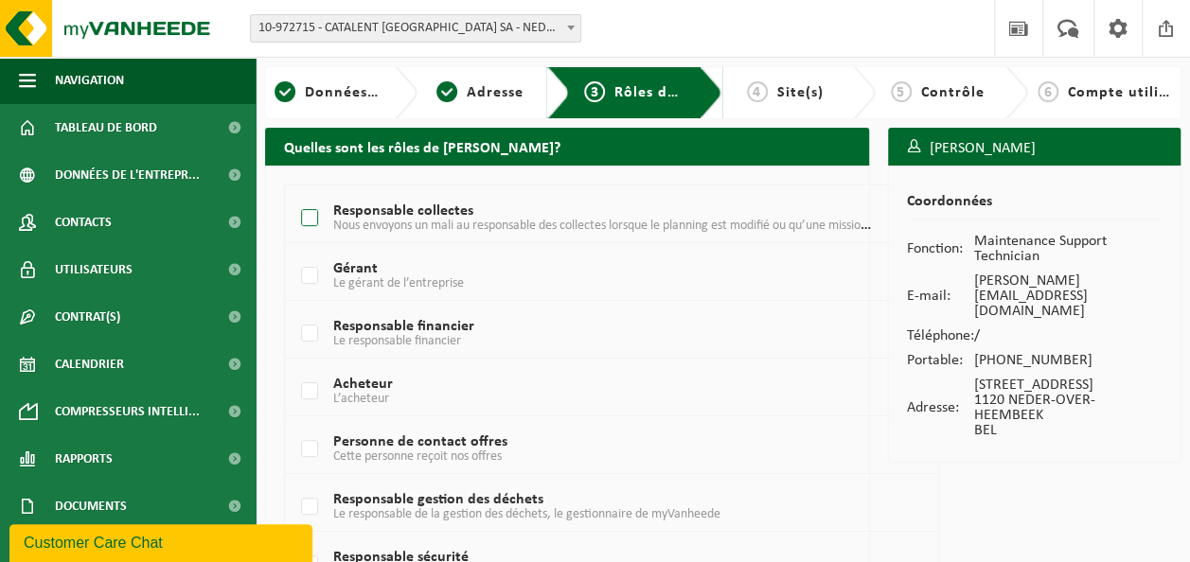
click at [377, 227] on span "Nous envoyons un mali au responsable des collectes lorsque le planning est modi…" at bounding box center [635, 225] width 605 height 15
click at [294, 195] on input "Responsable collectes Nous envoyons un mali au responsable des collectes lorsqu…" at bounding box center [293, 194] width 1 height 1
checkbox input "true"
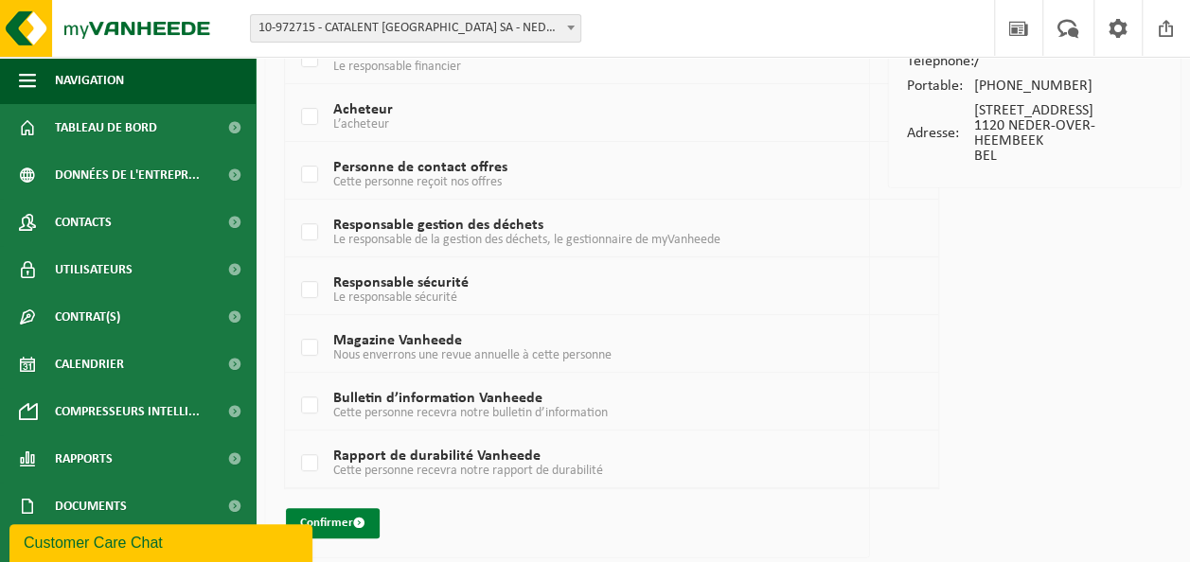
click at [350, 526] on button "Confirmer" at bounding box center [333, 523] width 94 height 30
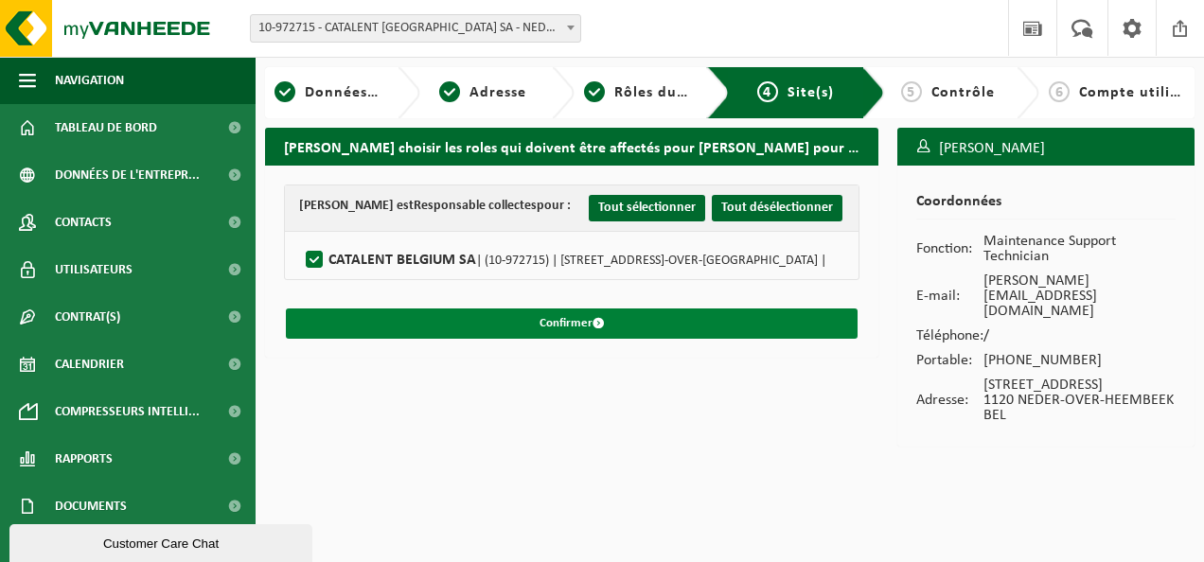
click at [546, 328] on button "Confirmer" at bounding box center [572, 324] width 572 height 30
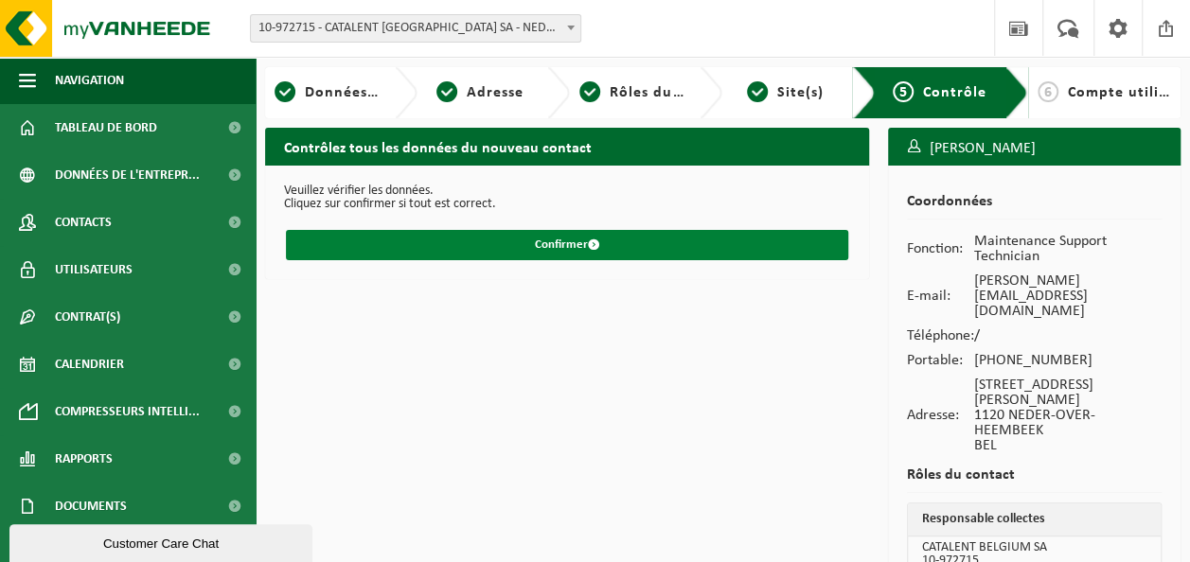
click at [585, 247] on button "Confirmer" at bounding box center [567, 245] width 562 height 30
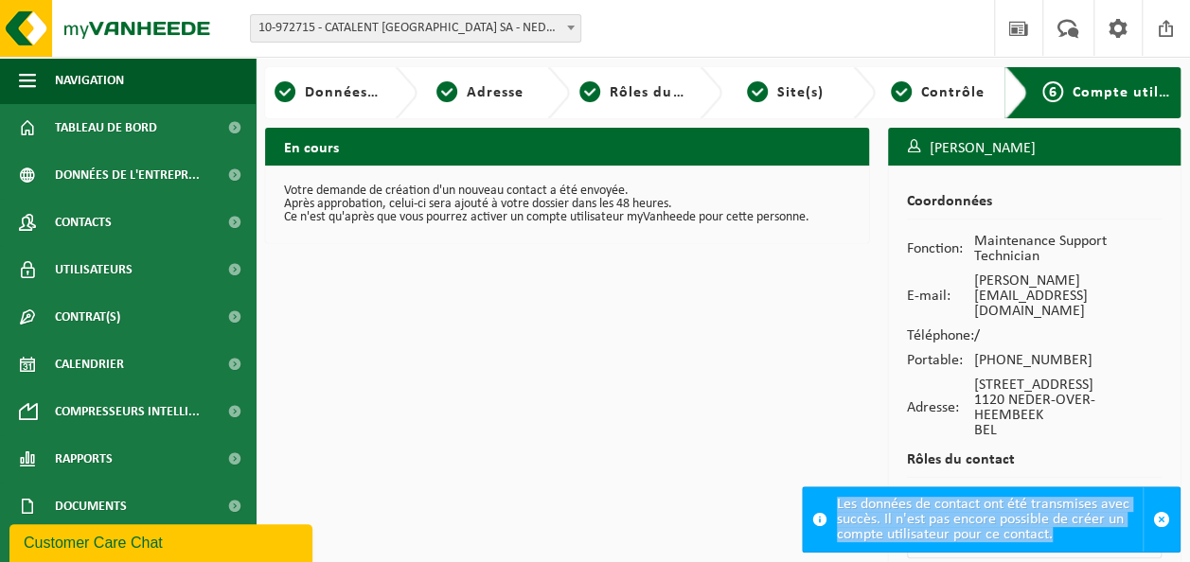
drag, startPoint x: 1062, startPoint y: 543, endPoint x: 833, endPoint y: 501, distance: 233.0
click at [833, 501] on div "Les données de contact ont été transmises avec succès. Il n'est pas encore poss…" at bounding box center [991, 520] width 379 height 66
copy div "Les données de contact ont été transmises avec succès. Il n'est pas encore poss…"
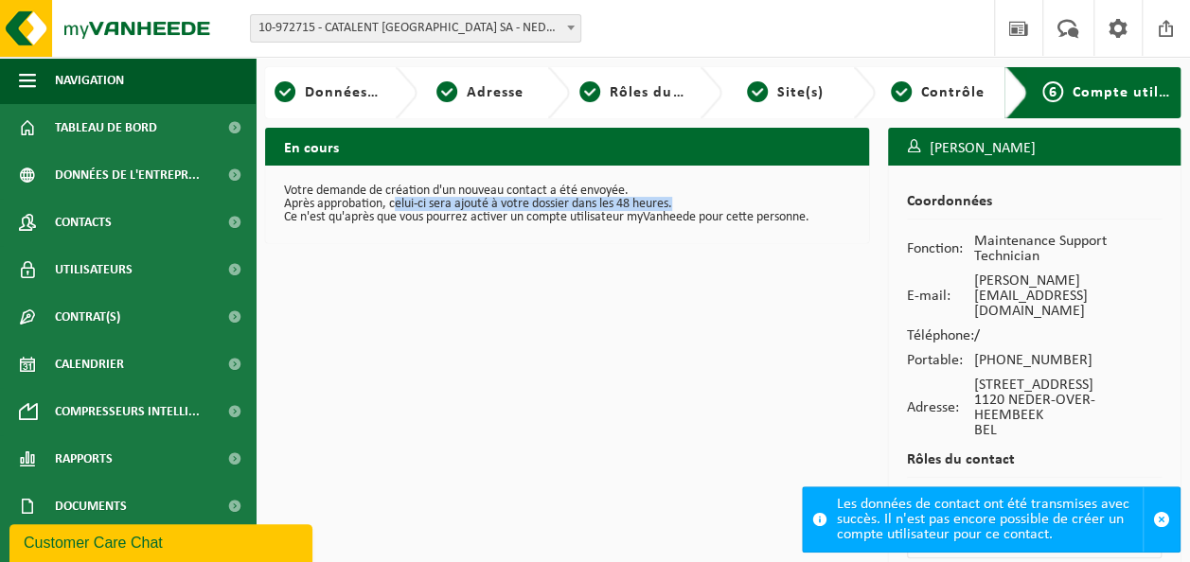
drag, startPoint x: 395, startPoint y: 206, endPoint x: 696, endPoint y: 204, distance: 301.1
click at [696, 204] on p "Après approbation, celui-ci sera ajouté à votre dossier dans les 48 heures." at bounding box center [567, 204] width 566 height 13
drag, startPoint x: 696, startPoint y: 204, endPoint x: 581, endPoint y: 266, distance: 130.5
click at [581, 266] on div "En cours Votre demande de création d'un nouveau contact a été envoyée. Après ap…" at bounding box center [567, 372] width 623 height 488
drag, startPoint x: 389, startPoint y: 203, endPoint x: 698, endPoint y: 203, distance: 308.6
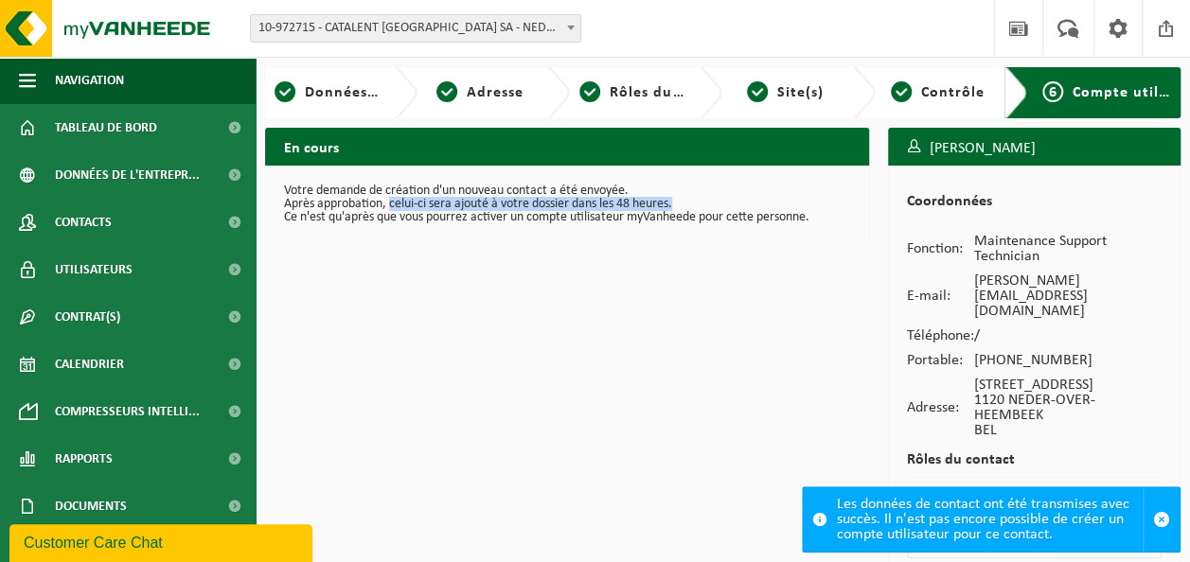
click at [698, 203] on p "Après approbation, celui-ci sera ajouté à votre dossier dans les 48 heures." at bounding box center [567, 204] width 566 height 13
copy p "celui-ci sera ajouté à votre dossier dans les 48 heures."
